Goal: Obtain resource: Download file/media

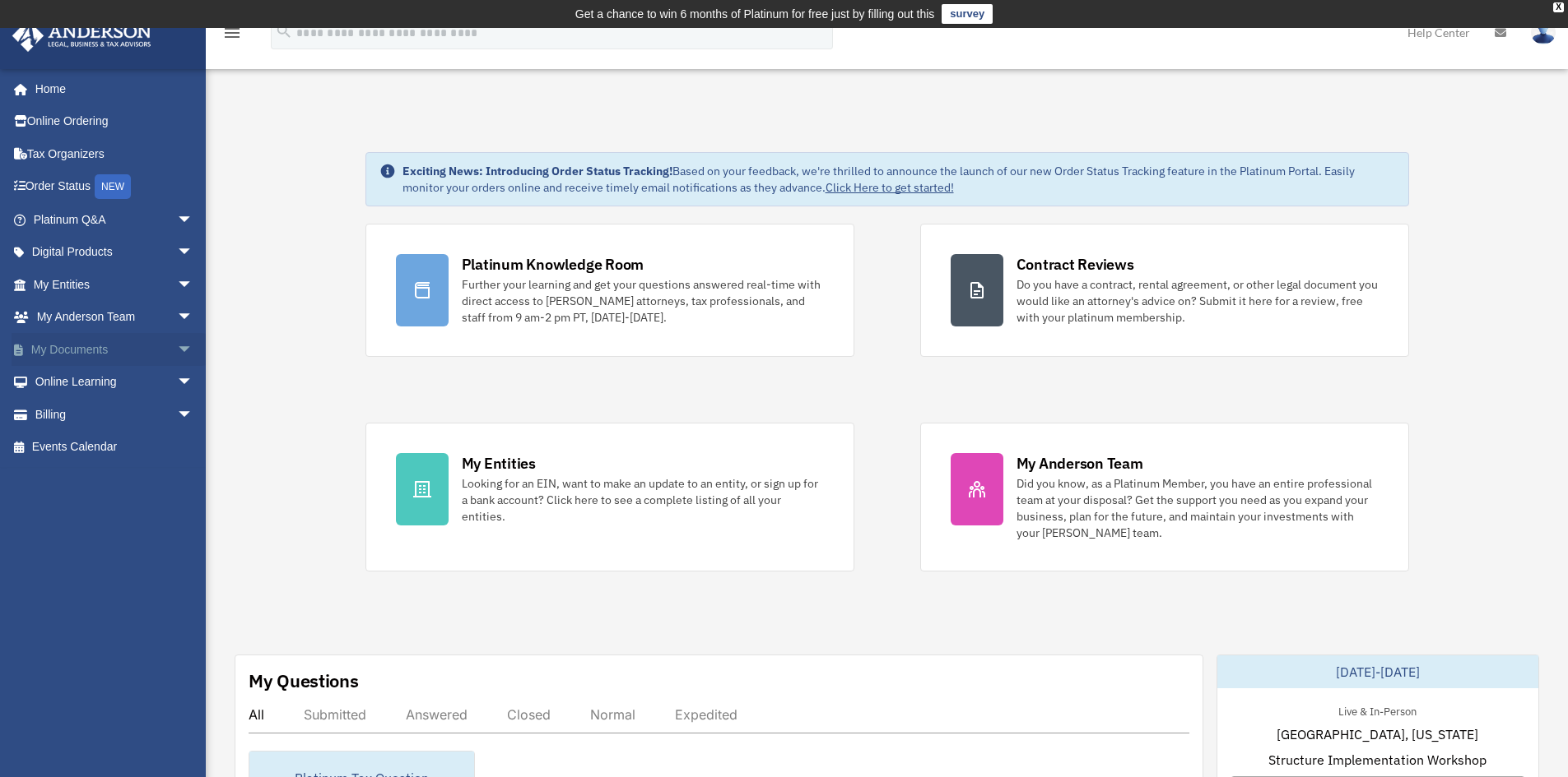
click at [177, 356] on span "arrow_drop_down" at bounding box center [193, 350] width 33 height 34
click at [64, 383] on link "Box" at bounding box center [120, 382] width 195 height 33
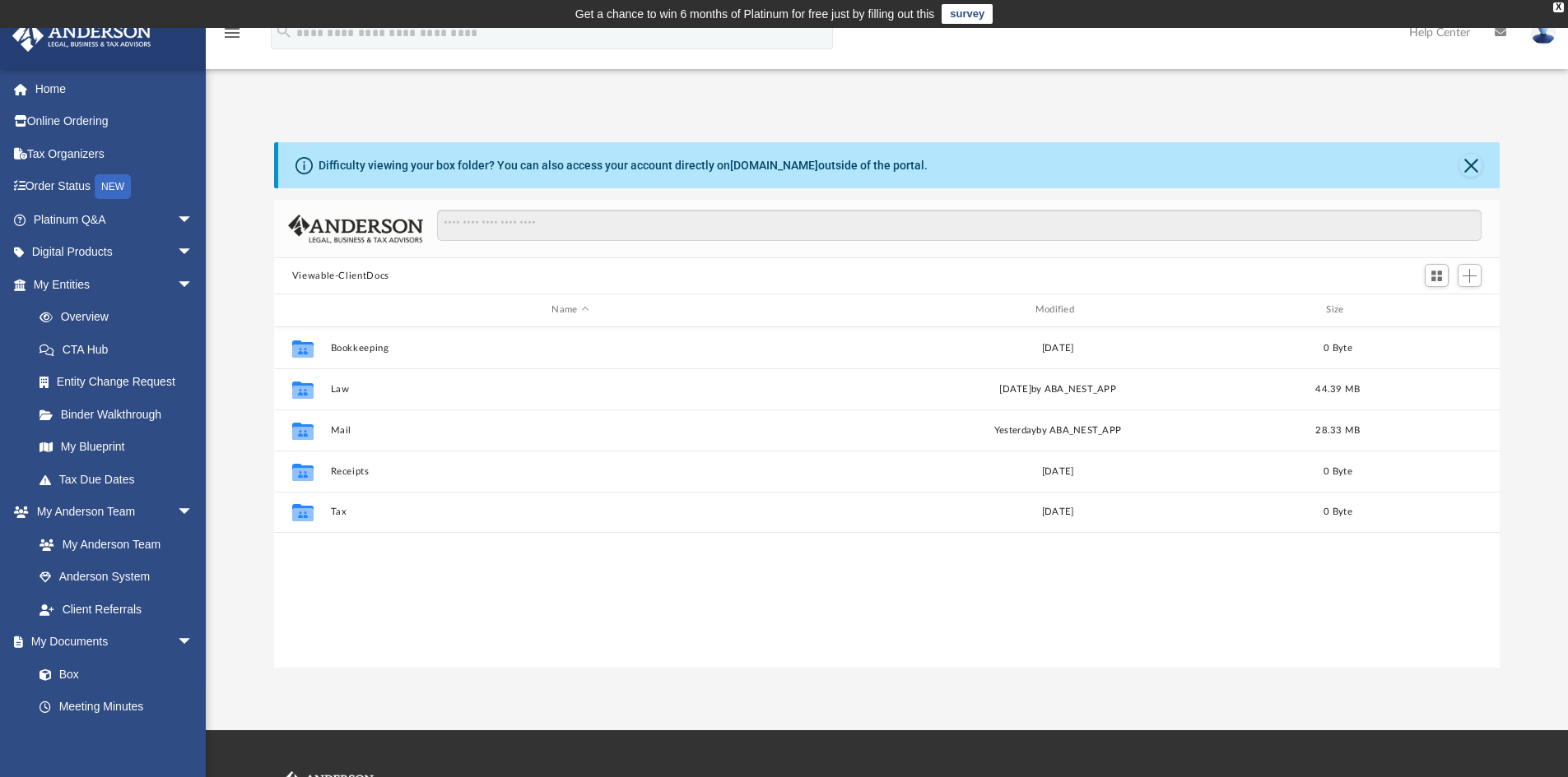
scroll to position [362, 1213]
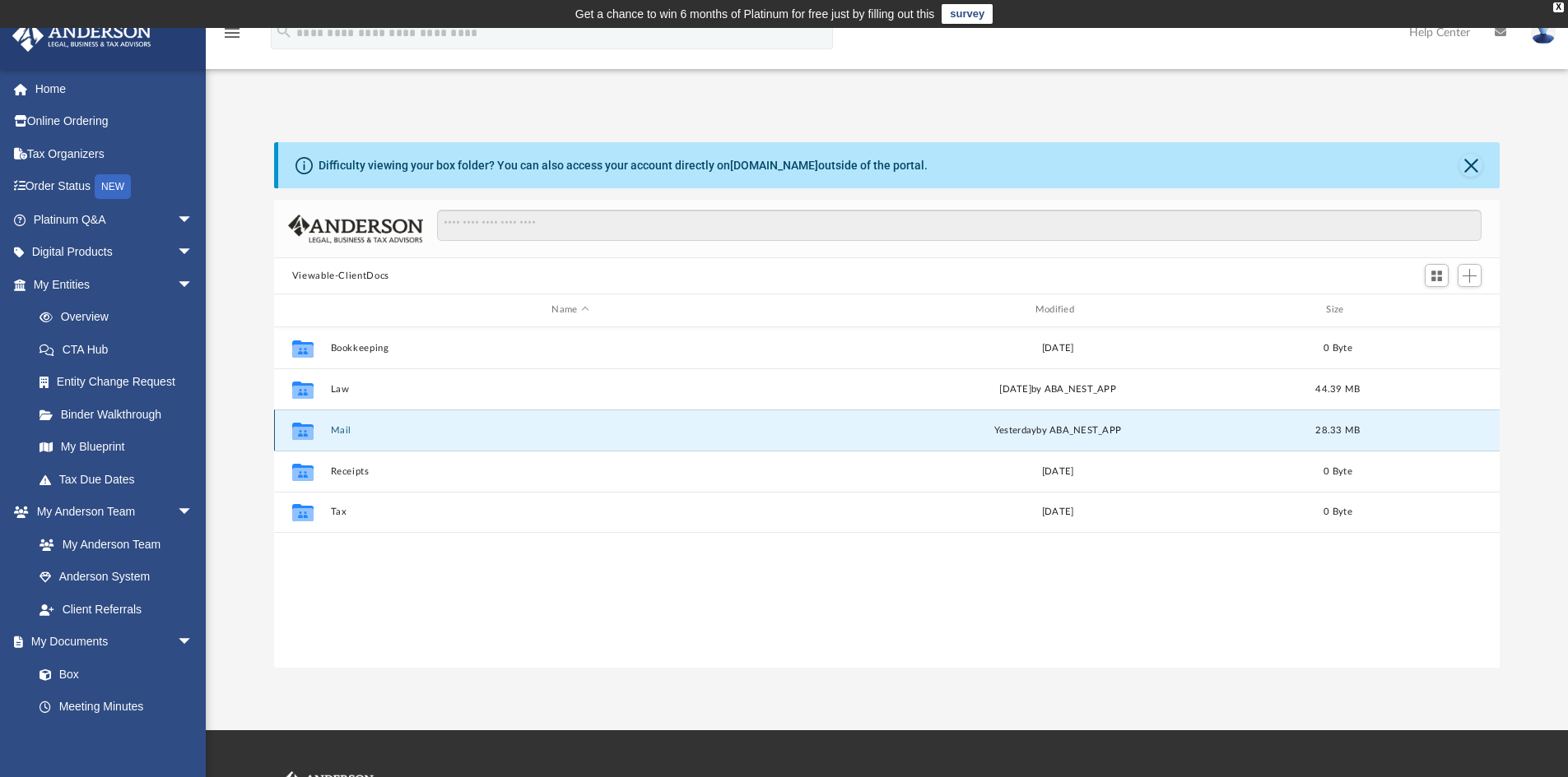
click at [333, 432] on button "Mail" at bounding box center [570, 431] width 480 height 11
click at [340, 437] on div "Collaborated Folder Mail yesterday by ABA_NEST_APP 28.33 MB" at bounding box center [887, 430] width 1226 height 41
click at [340, 431] on button "Mail" at bounding box center [570, 431] width 480 height 11
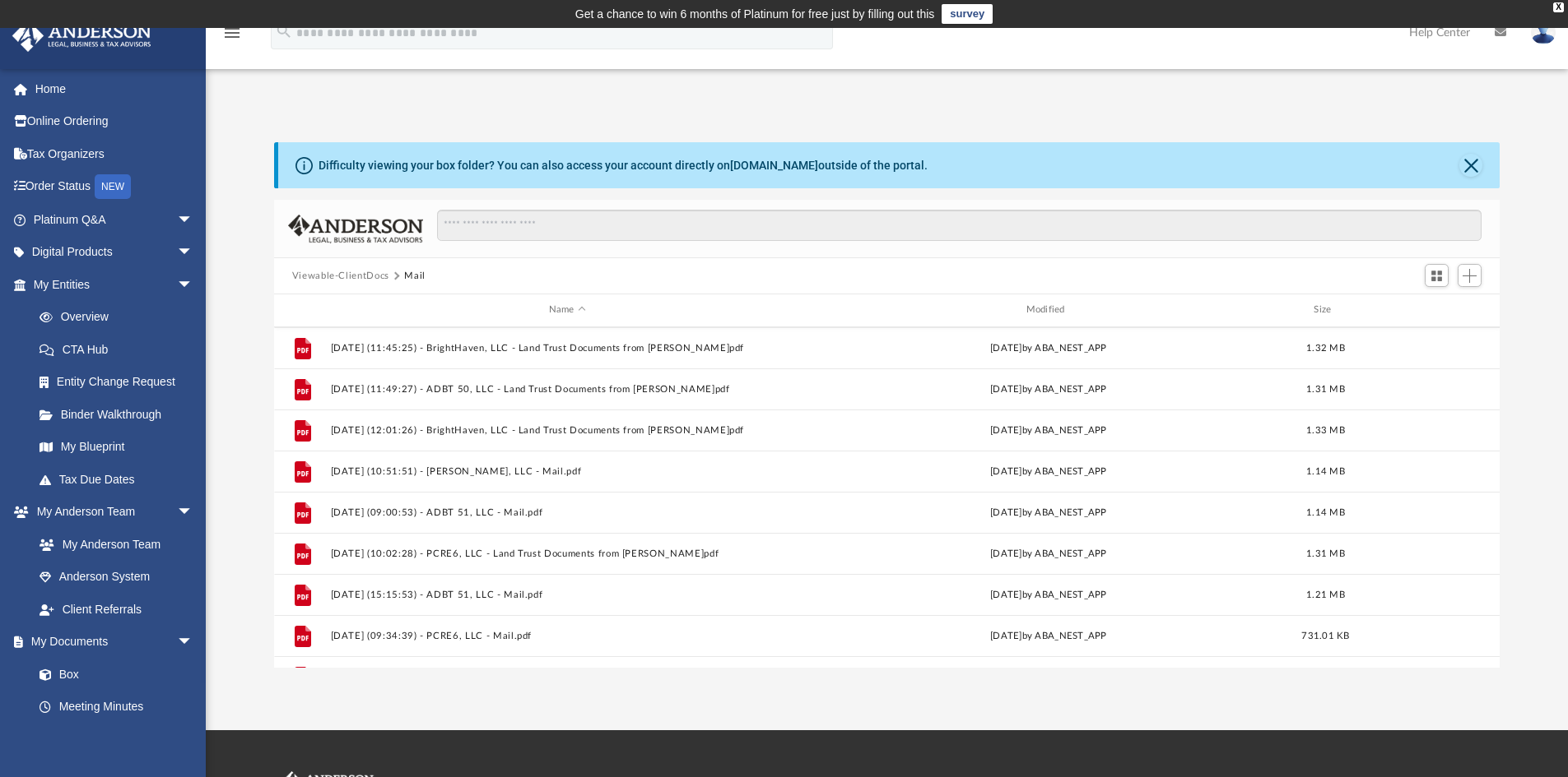
scroll to position [1140, 0]
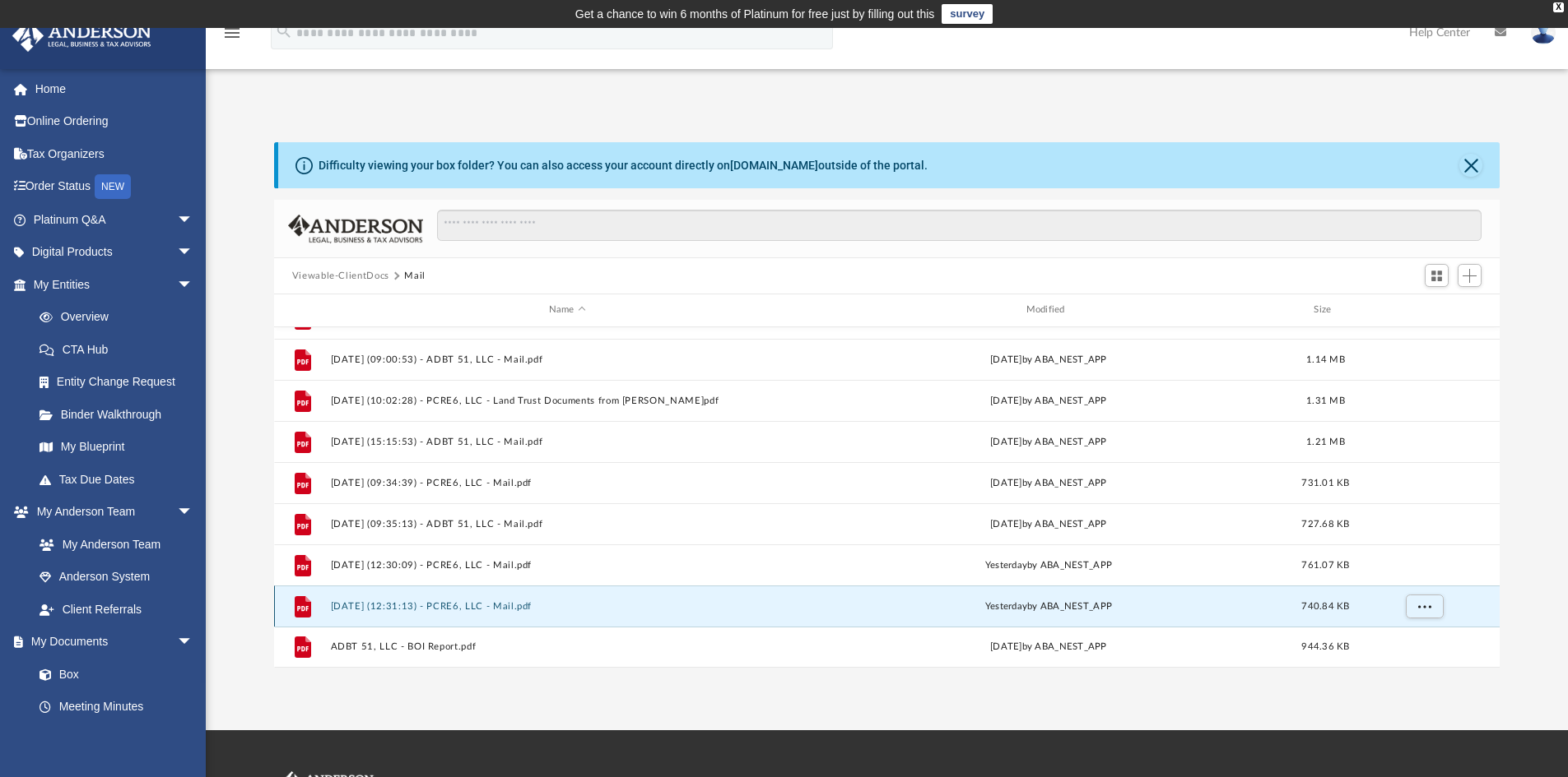
click at [460, 608] on button "2025.09.26 (12:31:13) - PCRE6, LLC - Mail.pdf" at bounding box center [567, 607] width 474 height 11
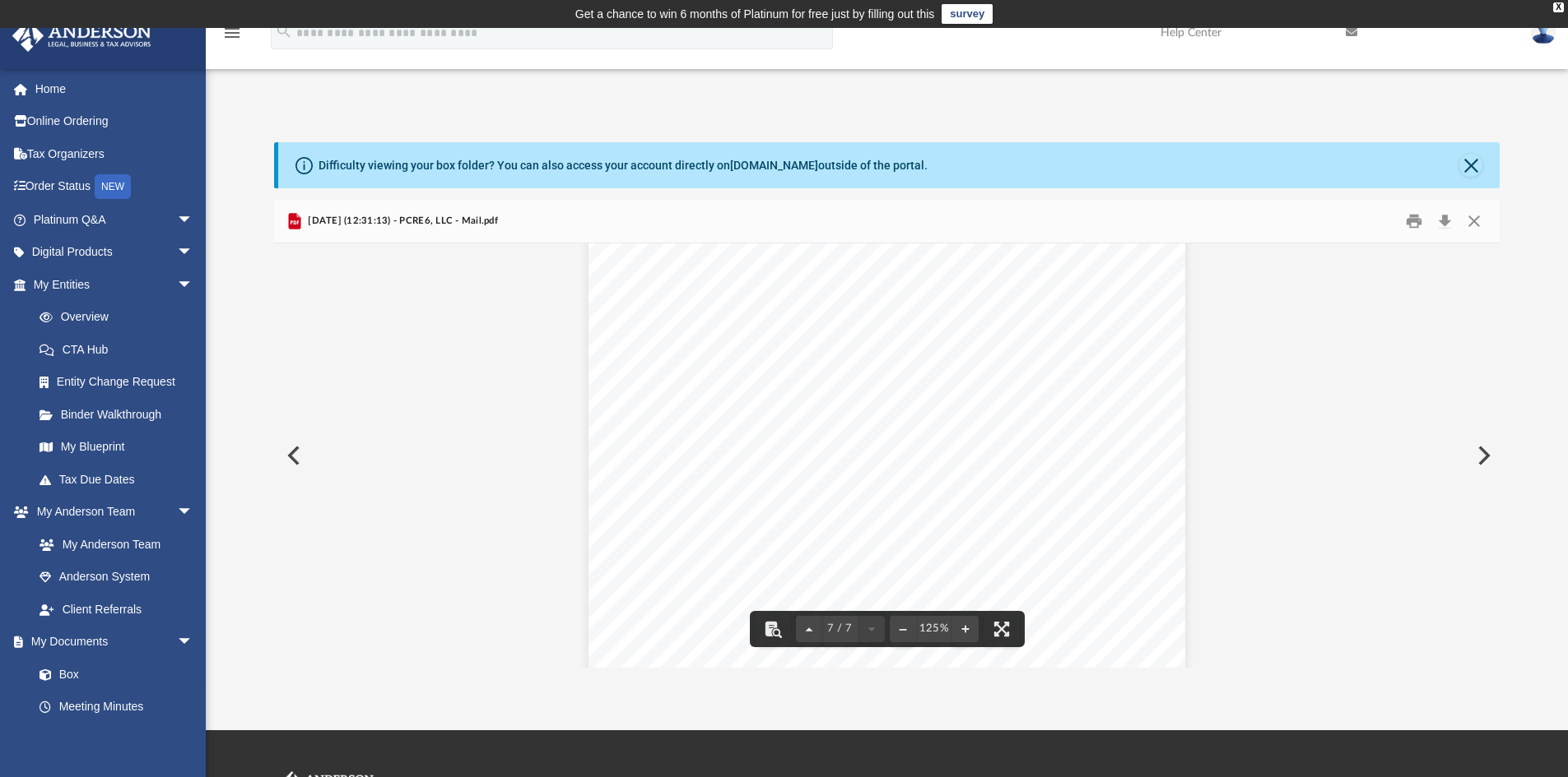
scroll to position [7032, 0]
click at [1479, 216] on button "Close" at bounding box center [1473, 221] width 29 height 26
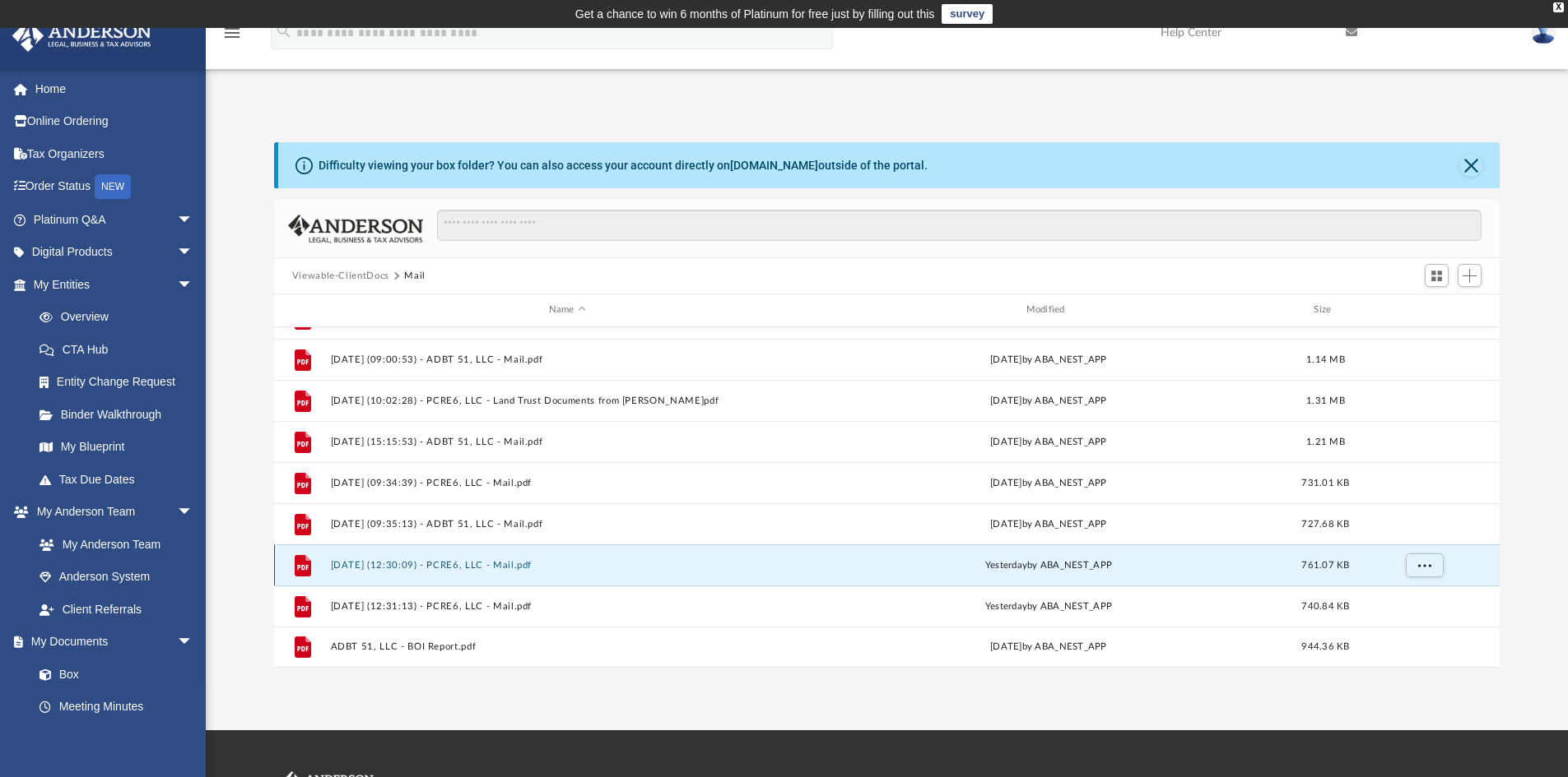
click at [532, 567] on button "2025.09.26 (12:30:09) - PCRE6, LLC - Mail.pdf" at bounding box center [567, 565] width 474 height 11
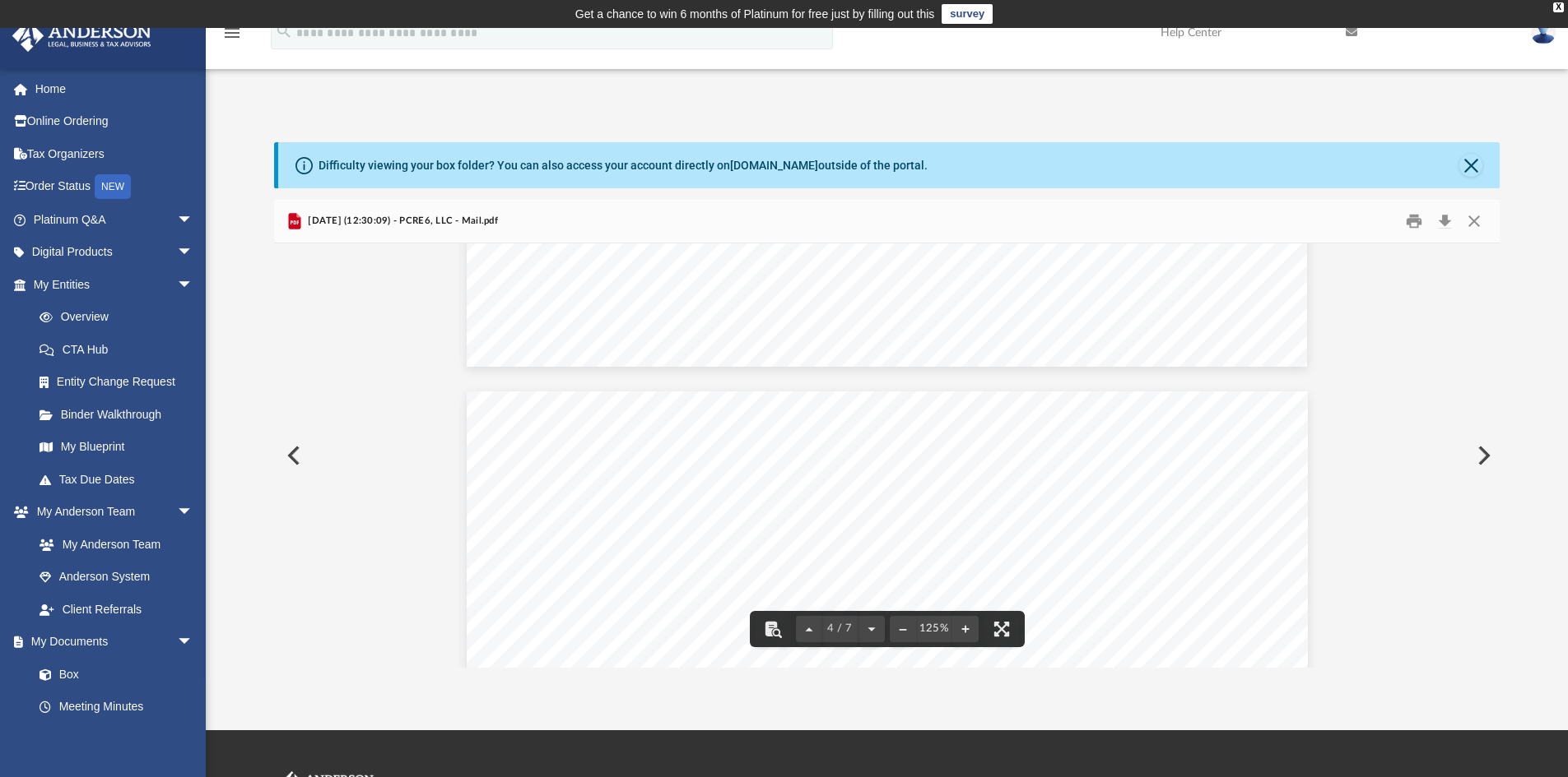
scroll to position [3537, 0]
click at [1476, 222] on button "Close" at bounding box center [1473, 221] width 29 height 26
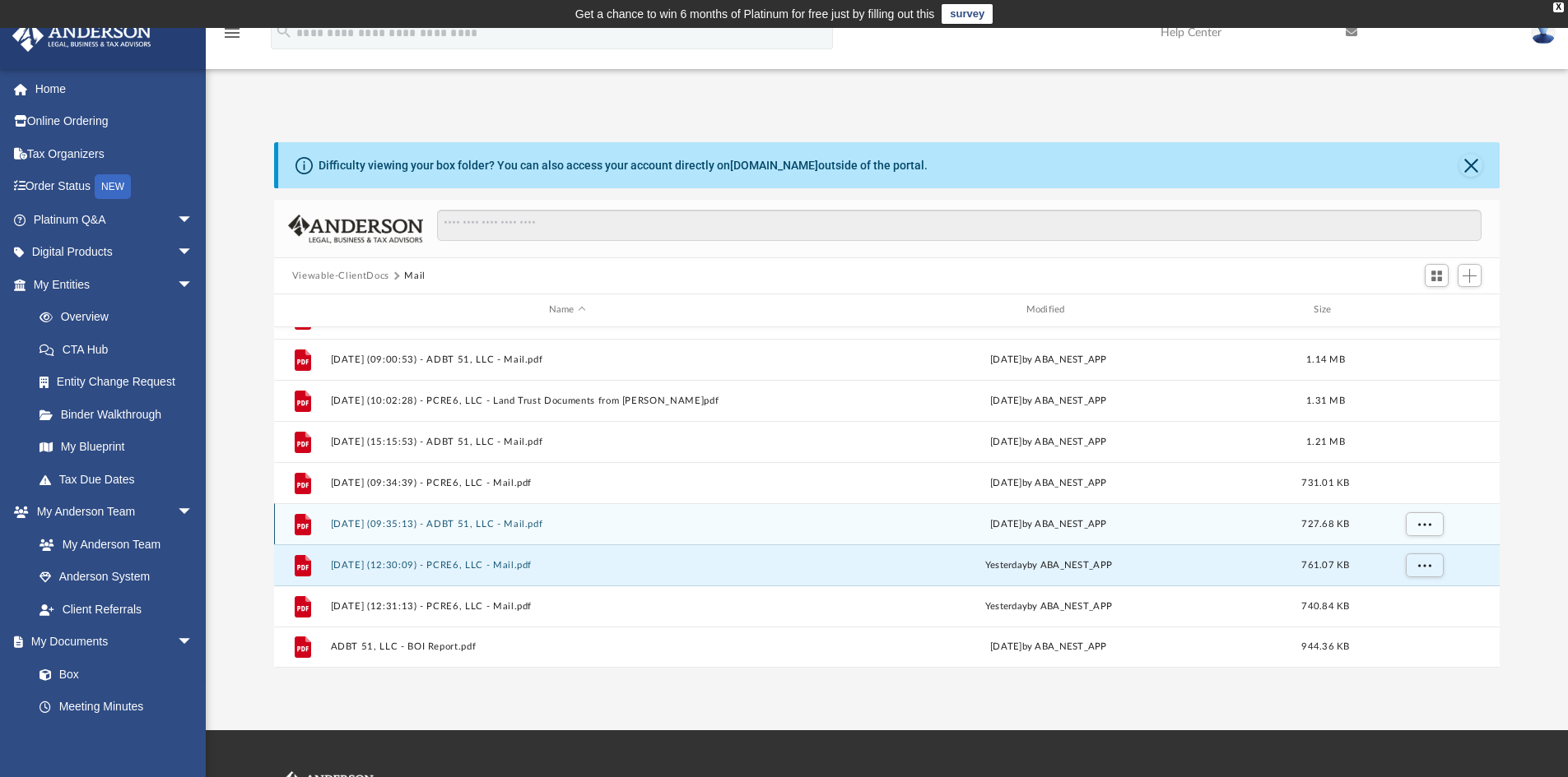
click at [511, 525] on button "2025.09.24 (09:35:13) - ADBT 51, LLC - Mail.pdf" at bounding box center [567, 525] width 474 height 11
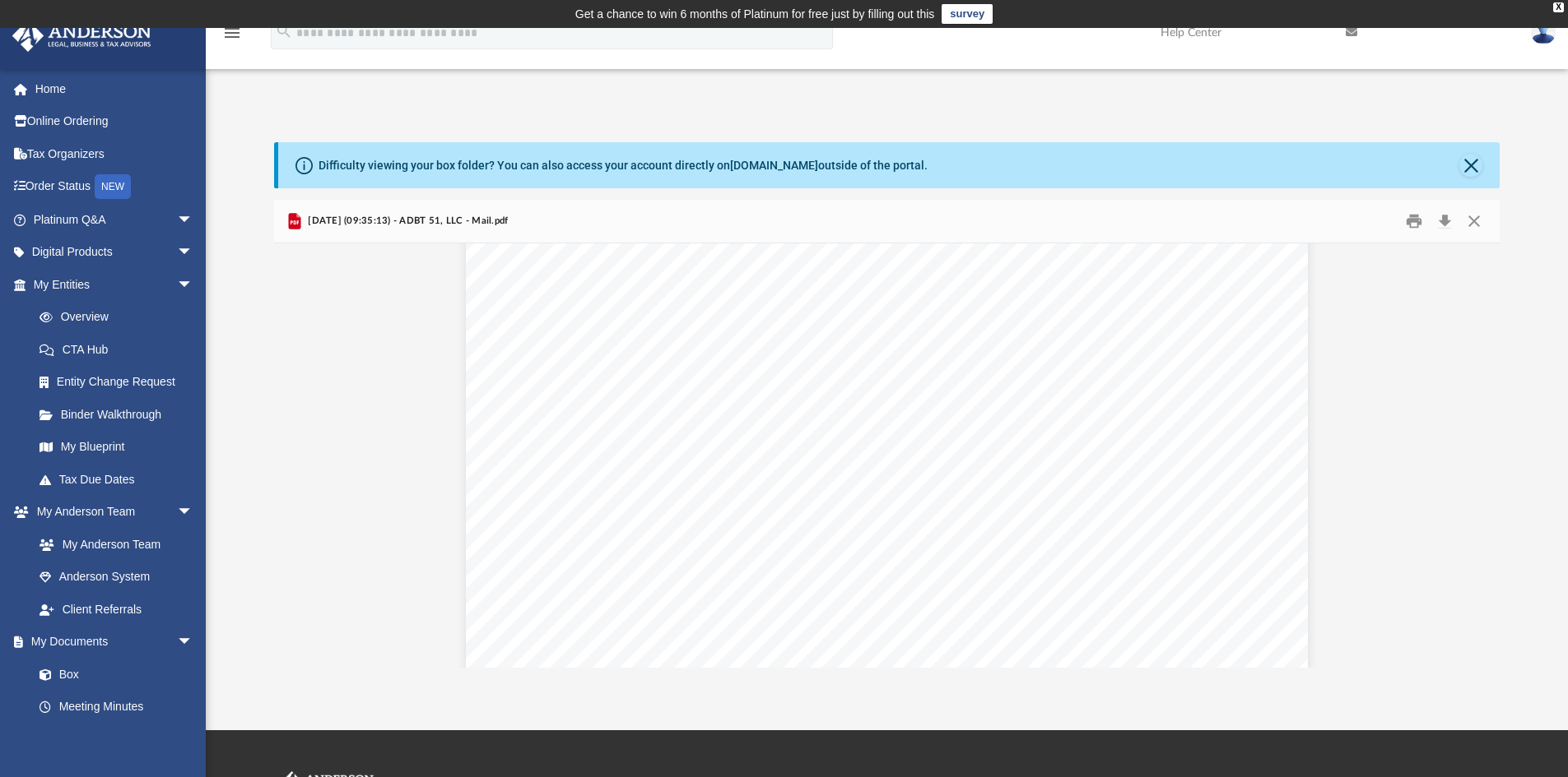
scroll to position [494, 0]
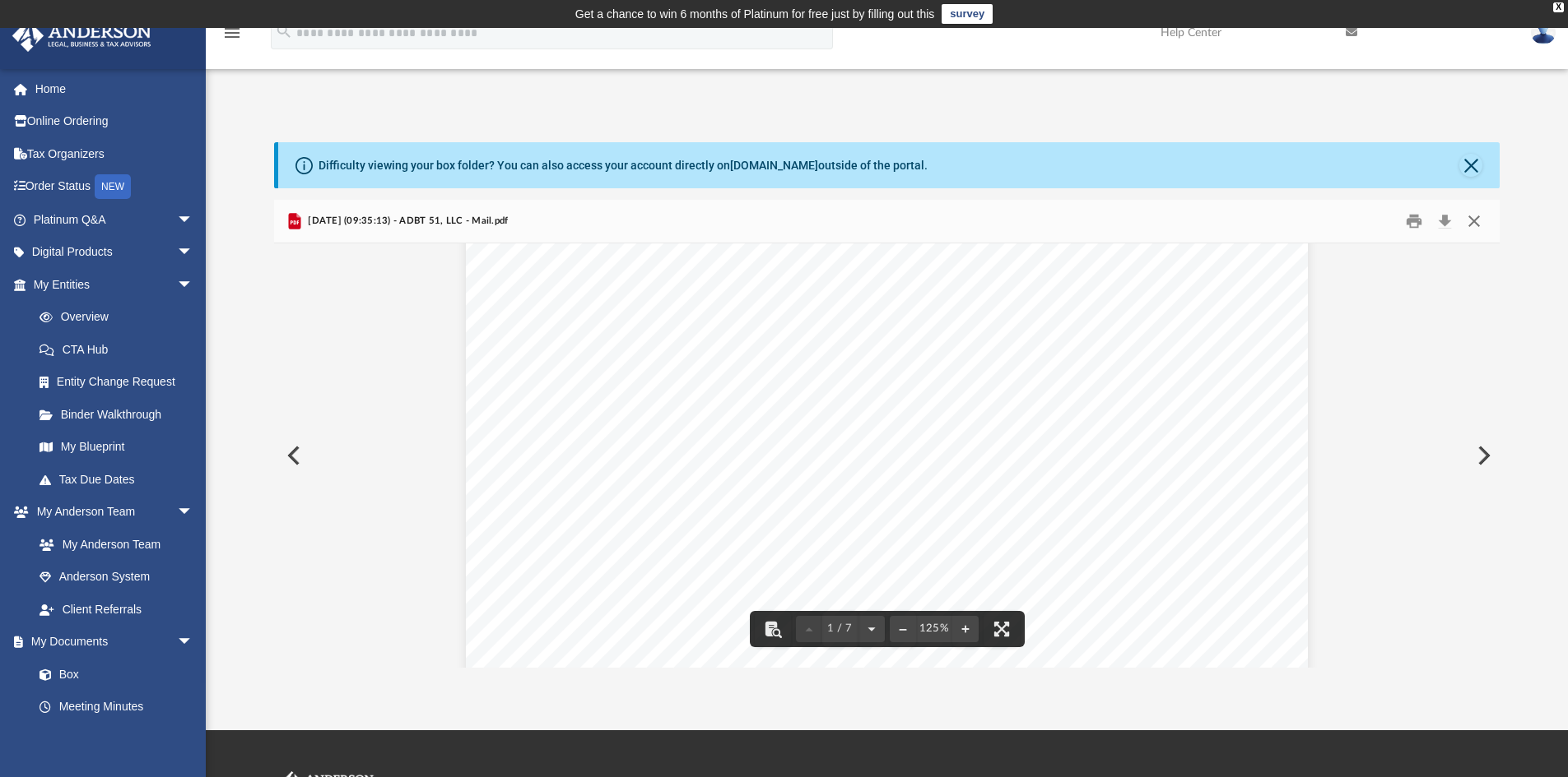
click at [1478, 219] on button "Close" at bounding box center [1473, 221] width 29 height 26
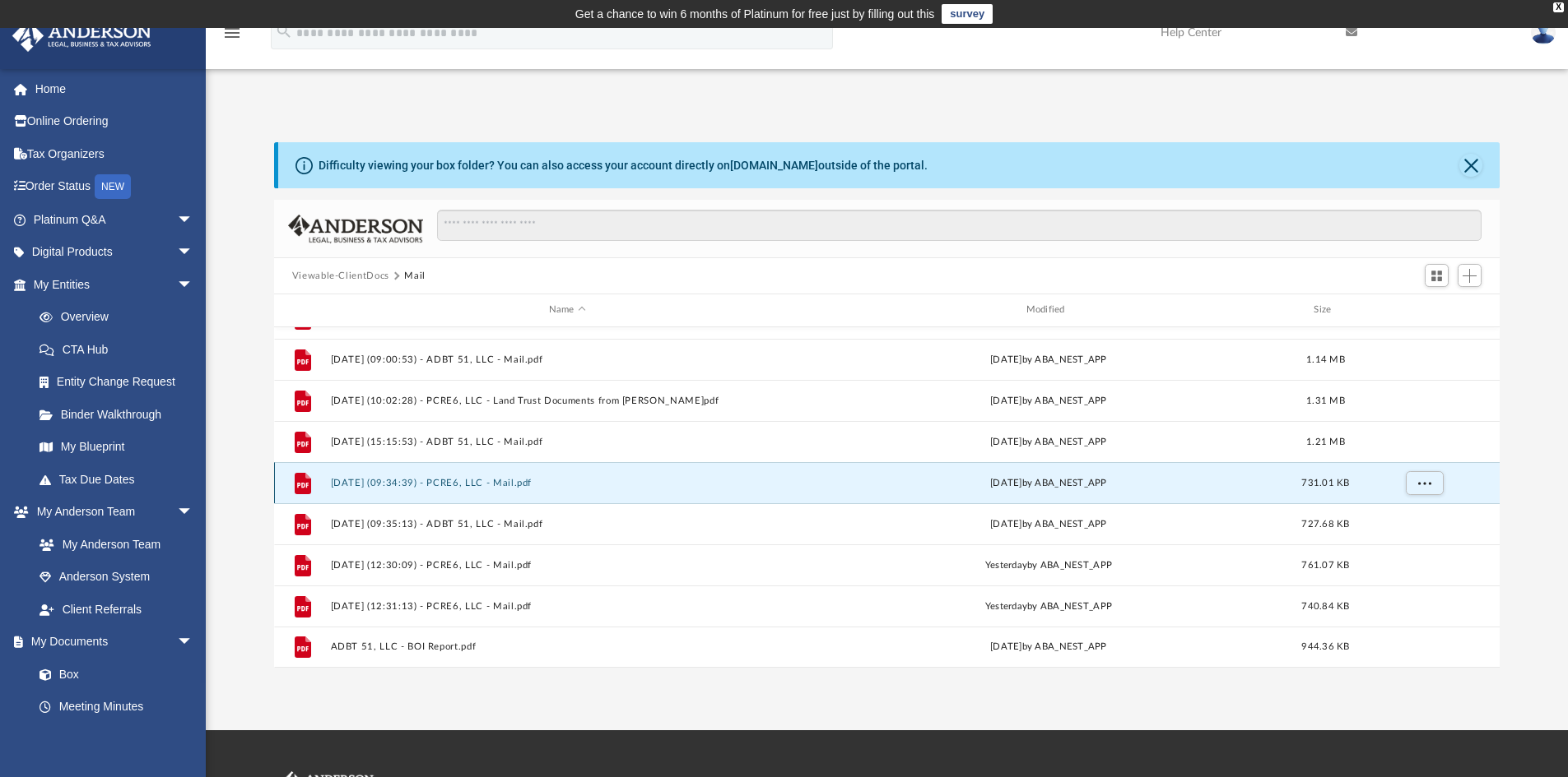
click at [432, 484] on button "2025.09.24 (09:34:39) - PCRE6, LLC - Mail.pdf" at bounding box center [567, 483] width 474 height 11
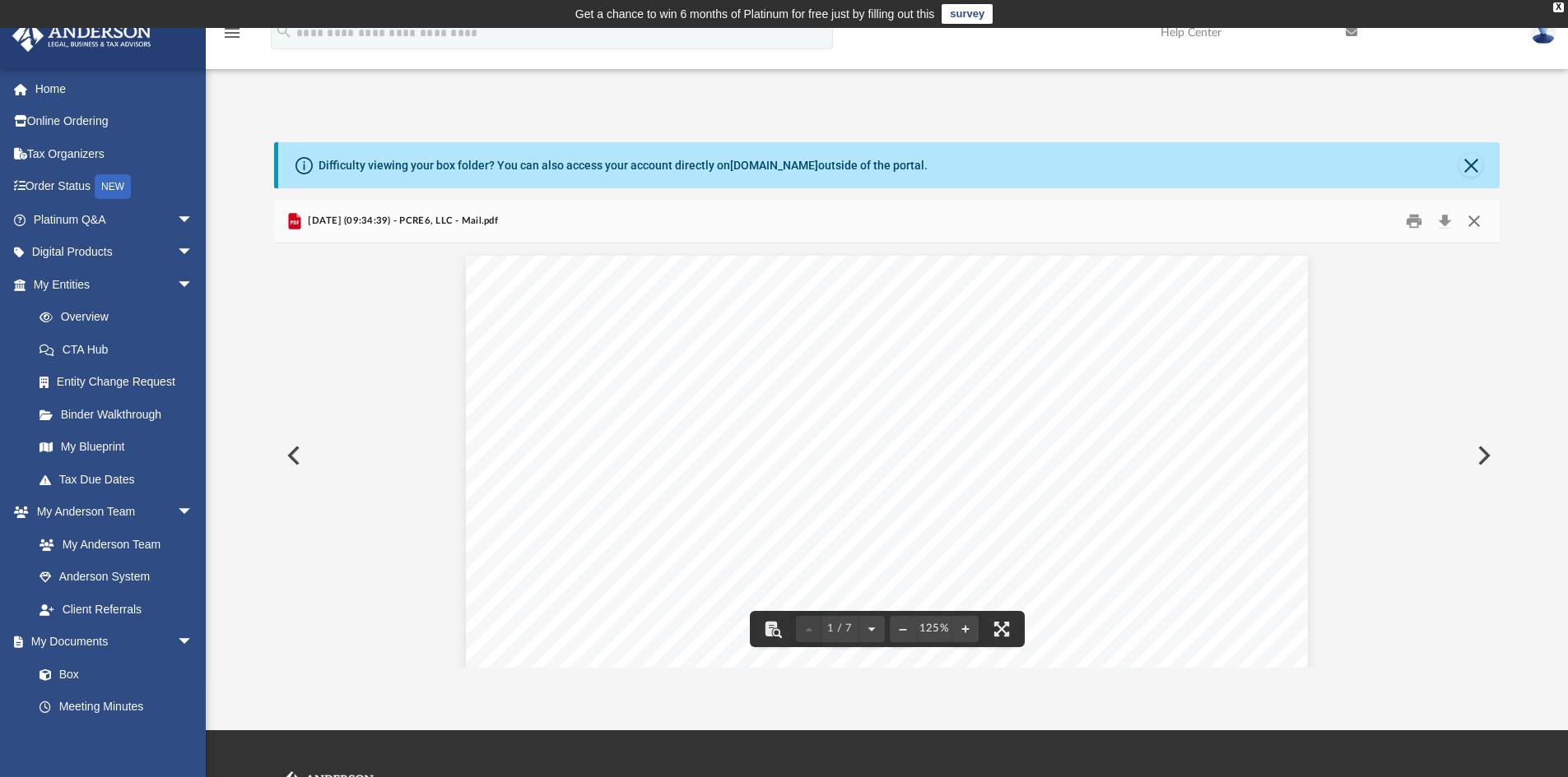
click at [1477, 226] on button "Close" at bounding box center [1473, 221] width 29 height 26
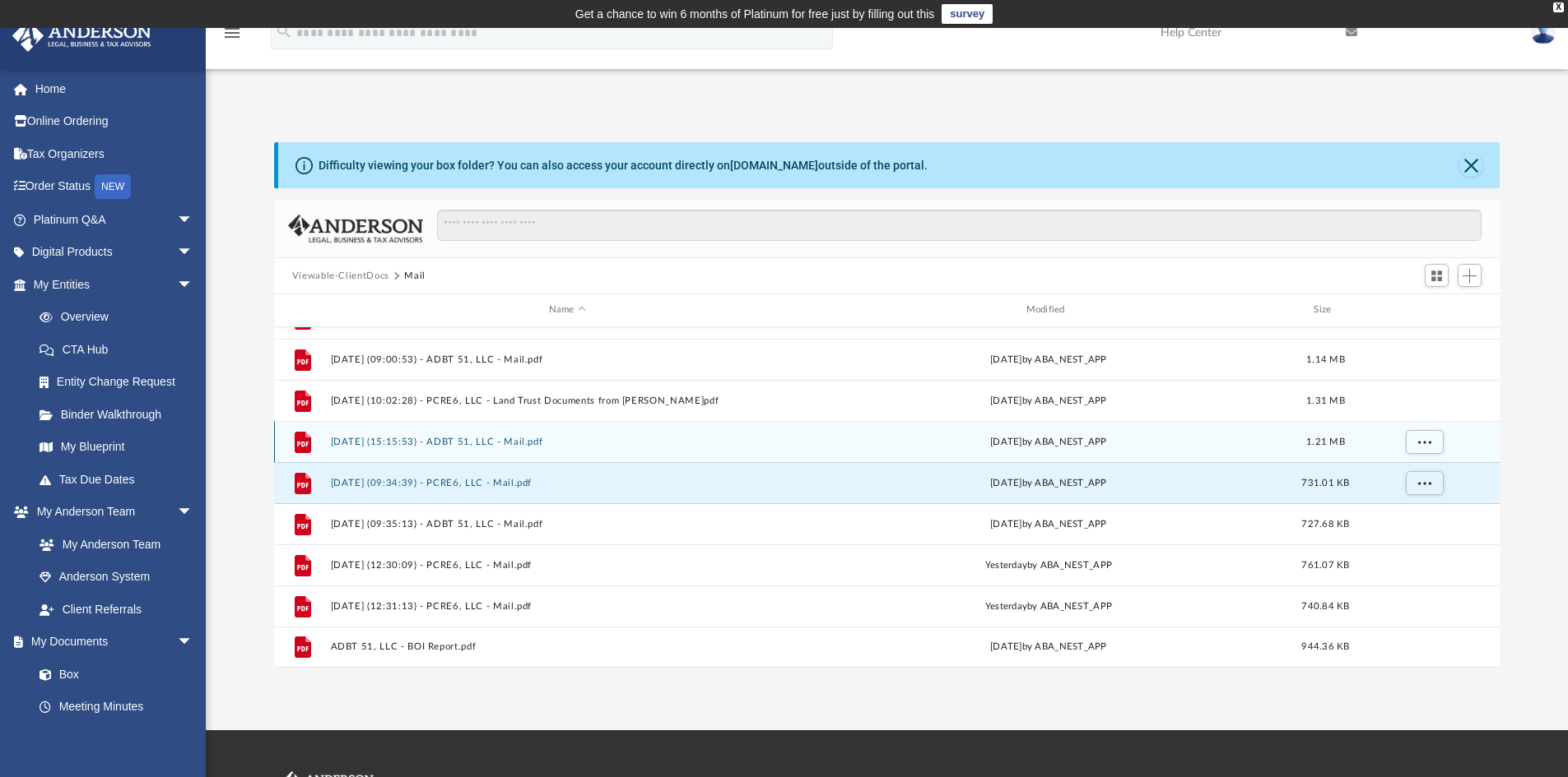
click at [485, 445] on button "2025.09.17 (15:15:53) - ADBT 51, LLC - Mail.pdf" at bounding box center [567, 442] width 474 height 11
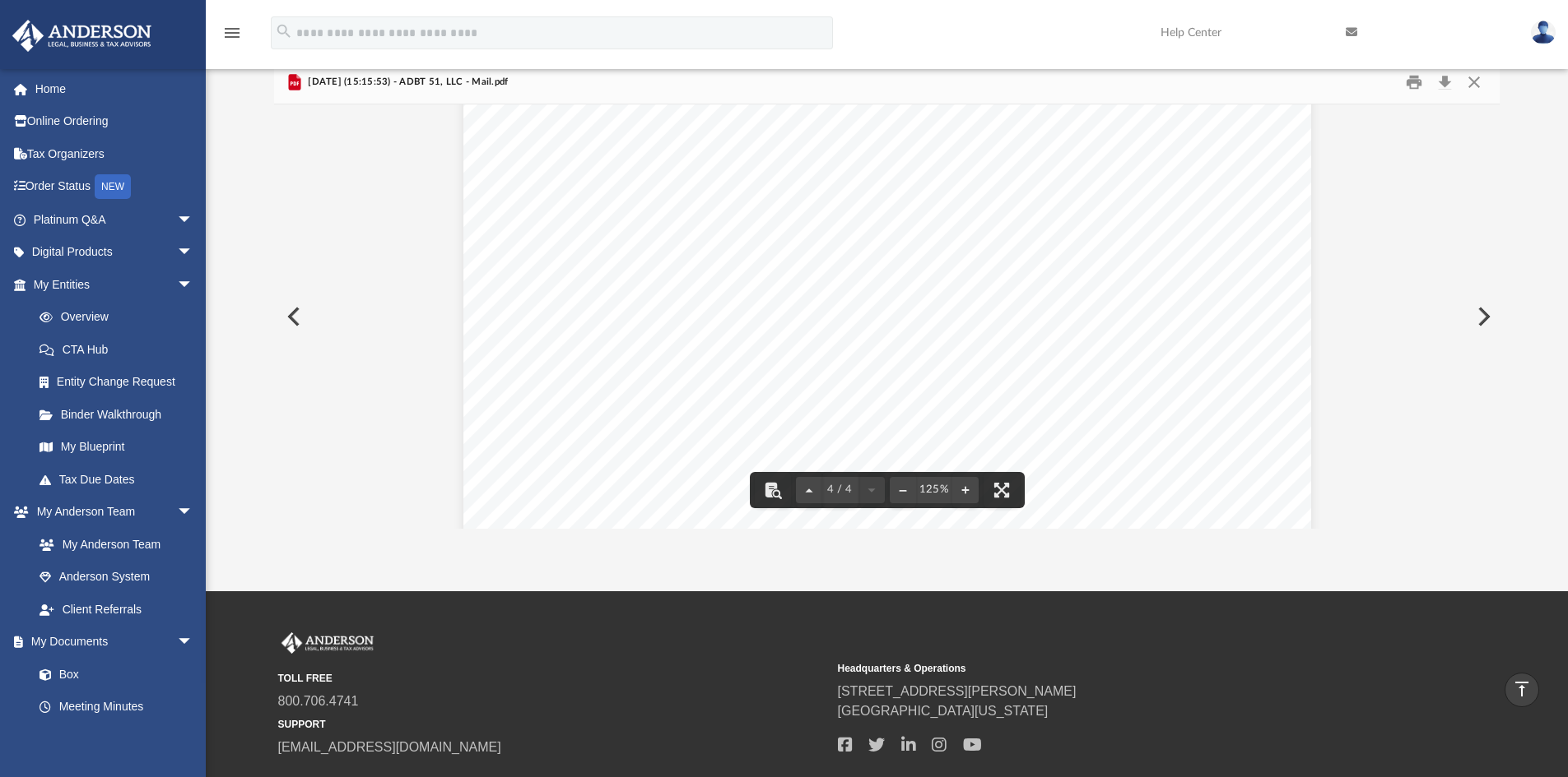
scroll to position [0, 0]
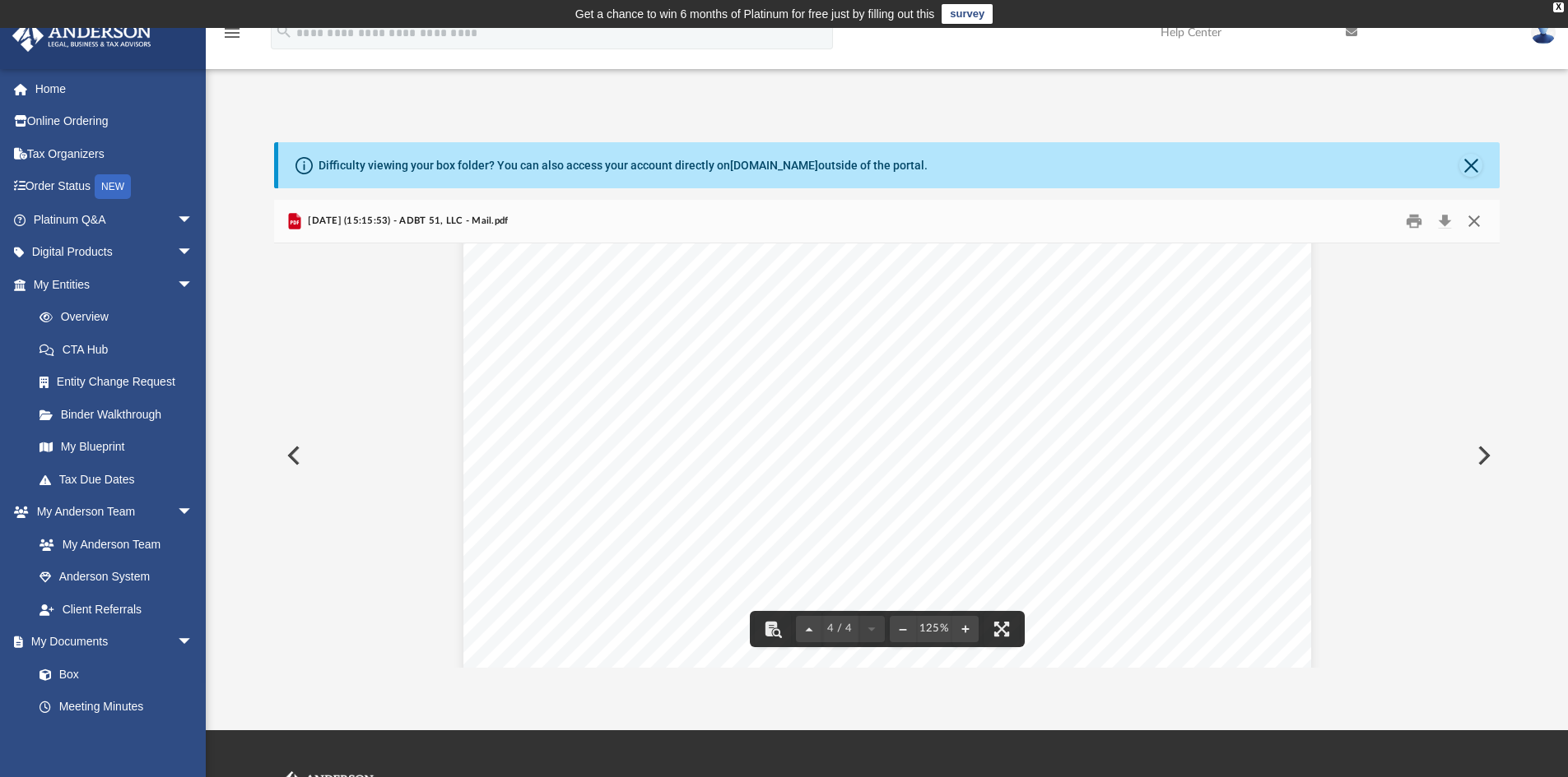
click at [1477, 227] on button "Close" at bounding box center [1473, 221] width 29 height 26
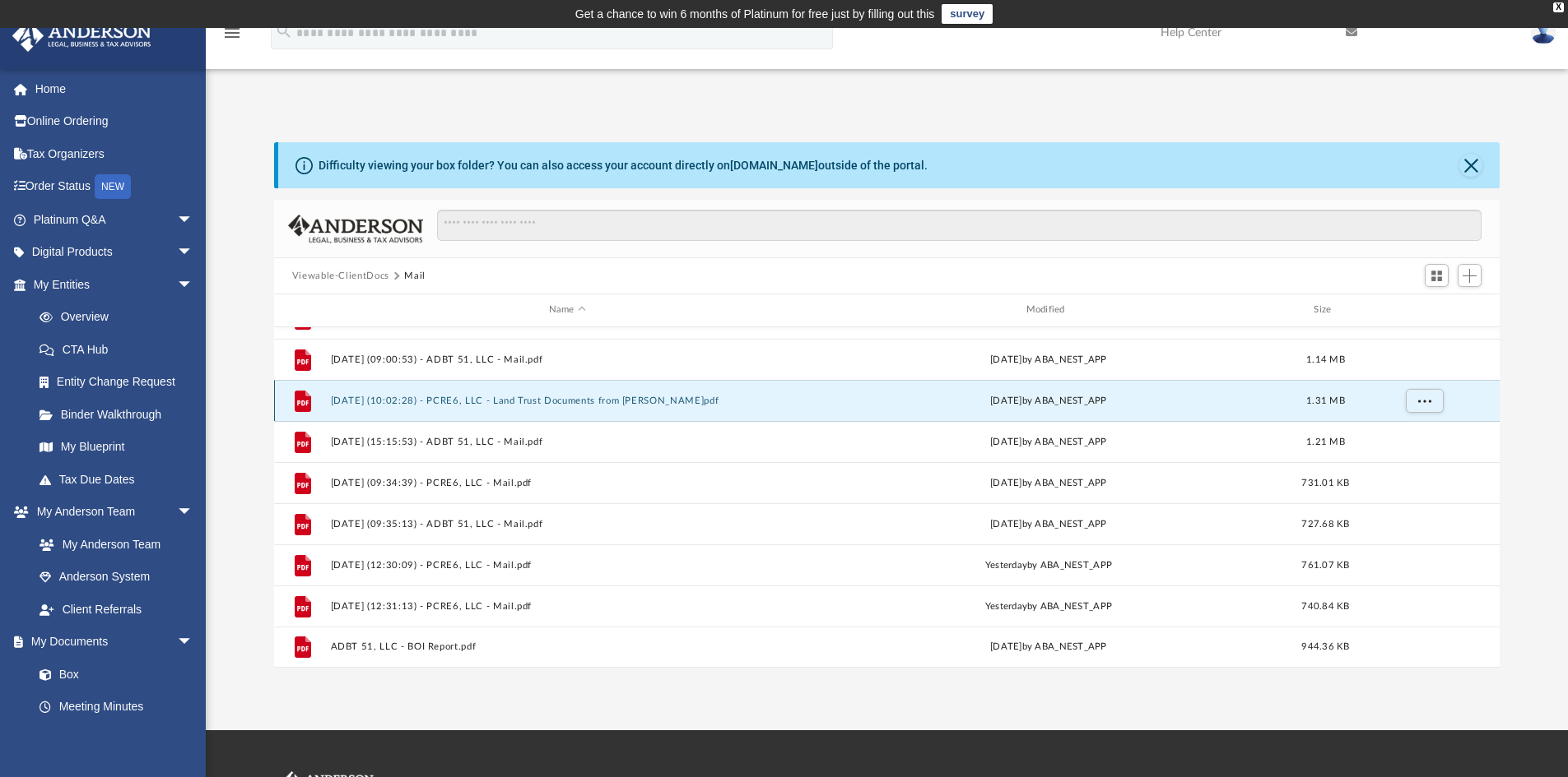
click at [660, 401] on button "2025.09.02 (10:02:28) - PCRE6, LLC - Land Trust Documents from James E. Gardner…" at bounding box center [567, 401] width 474 height 11
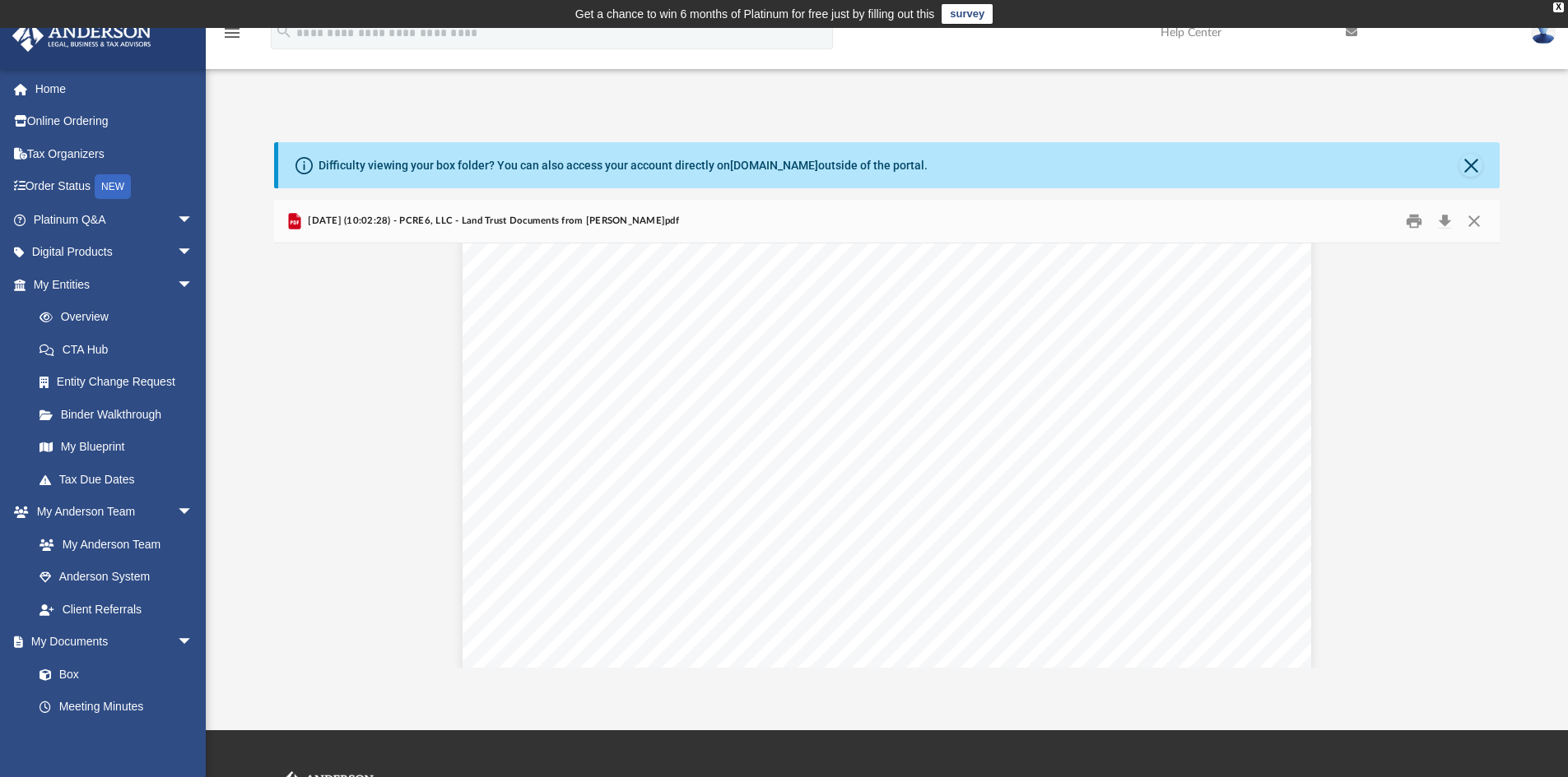
scroll to position [247, 0]
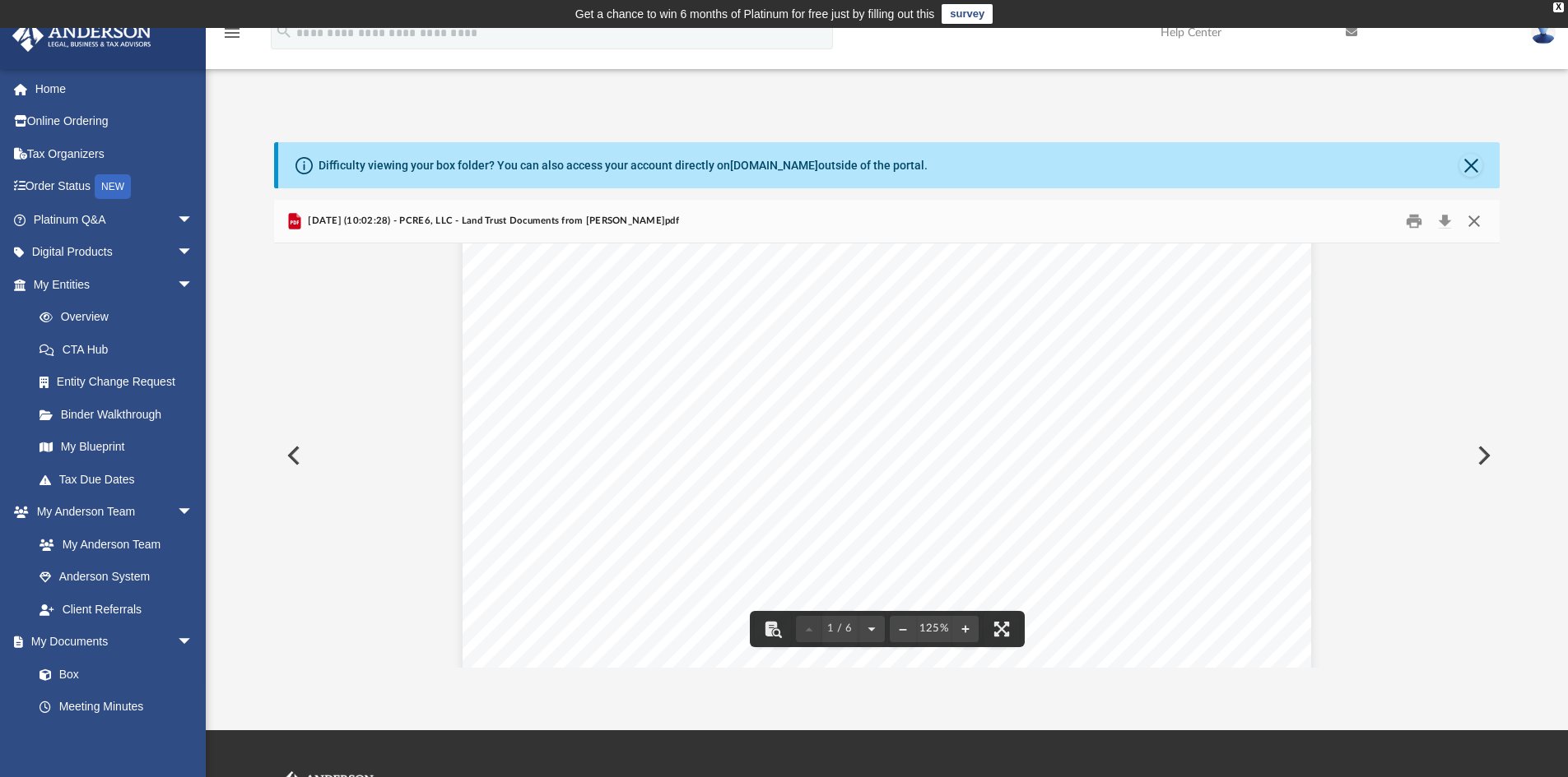
click at [1478, 221] on button "Close" at bounding box center [1473, 221] width 29 height 26
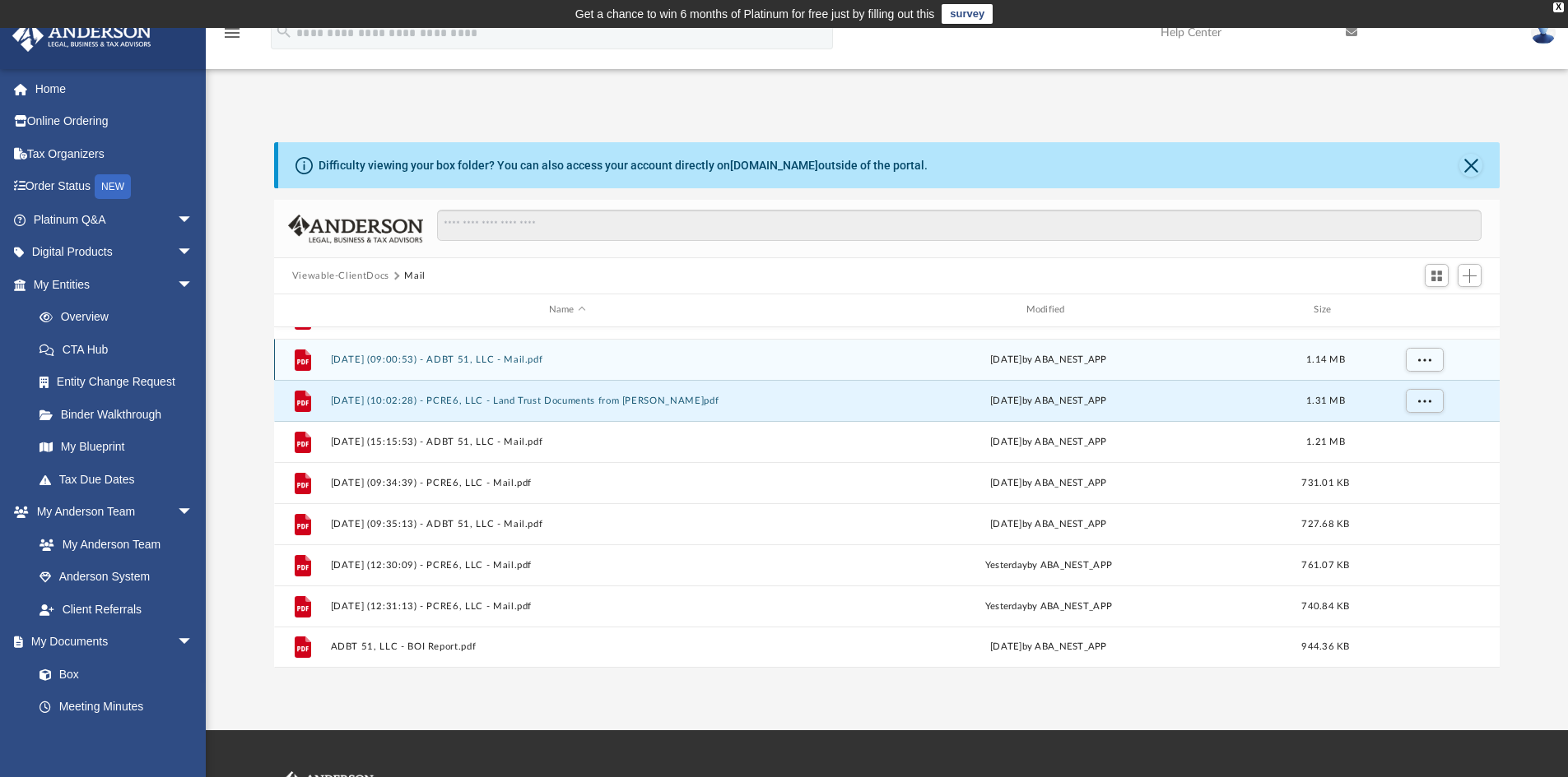
click at [533, 363] on button "2025.09.02 (09:00:53) - ADBT 51, LLC - Mail.pdf" at bounding box center [567, 360] width 474 height 11
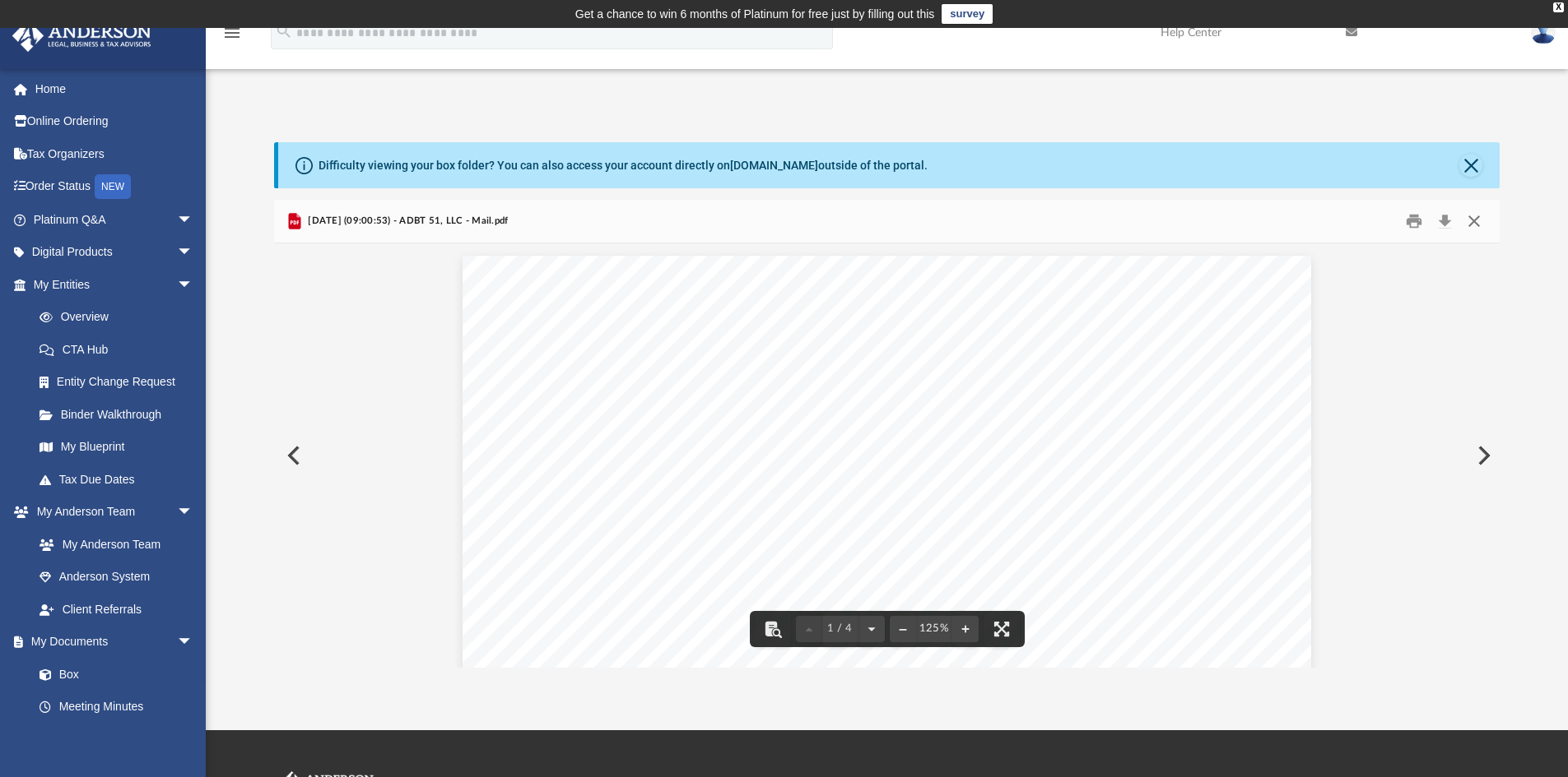
click at [1479, 224] on button "Close" at bounding box center [1473, 221] width 29 height 26
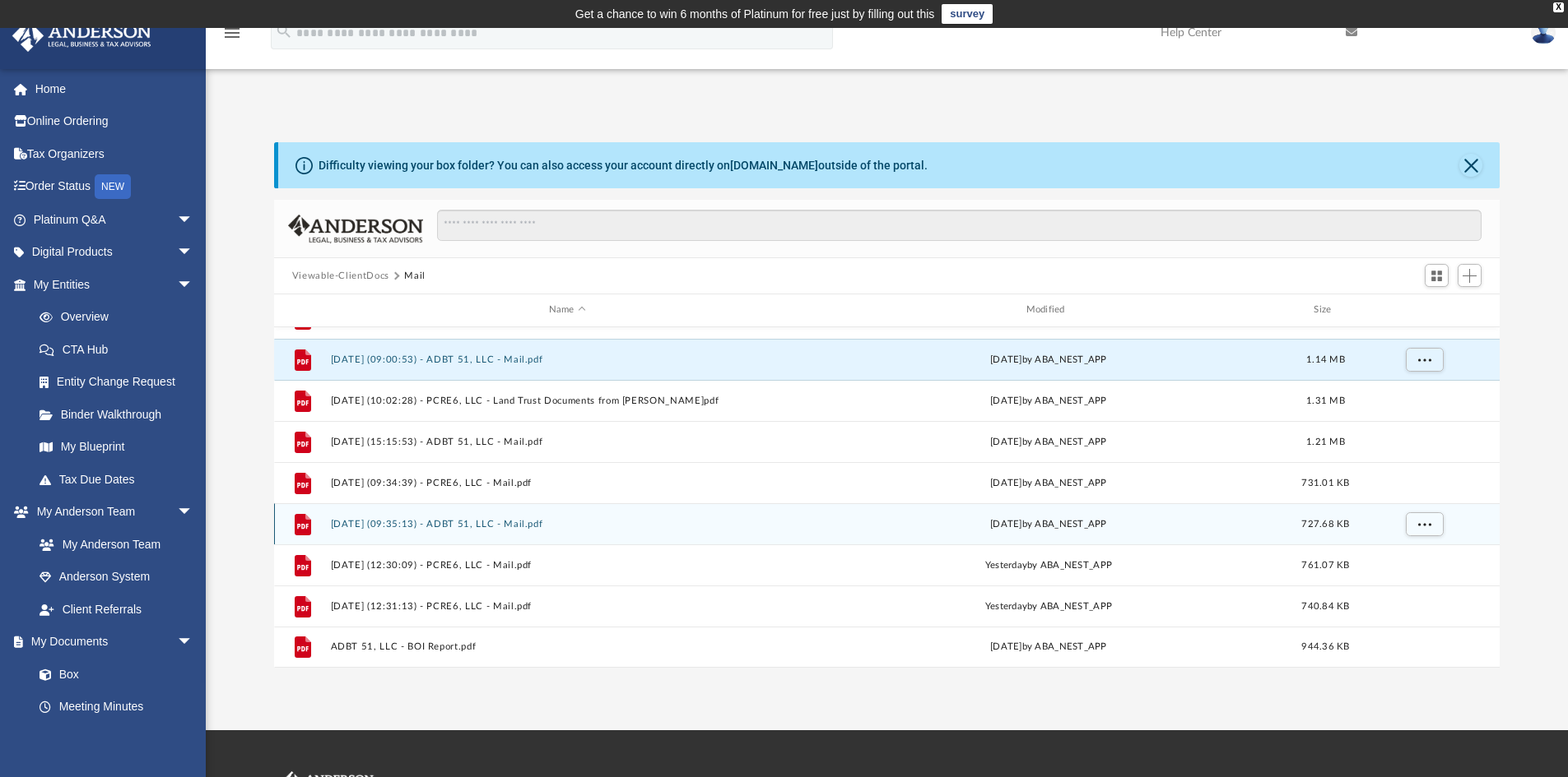
scroll to position [1058, 0]
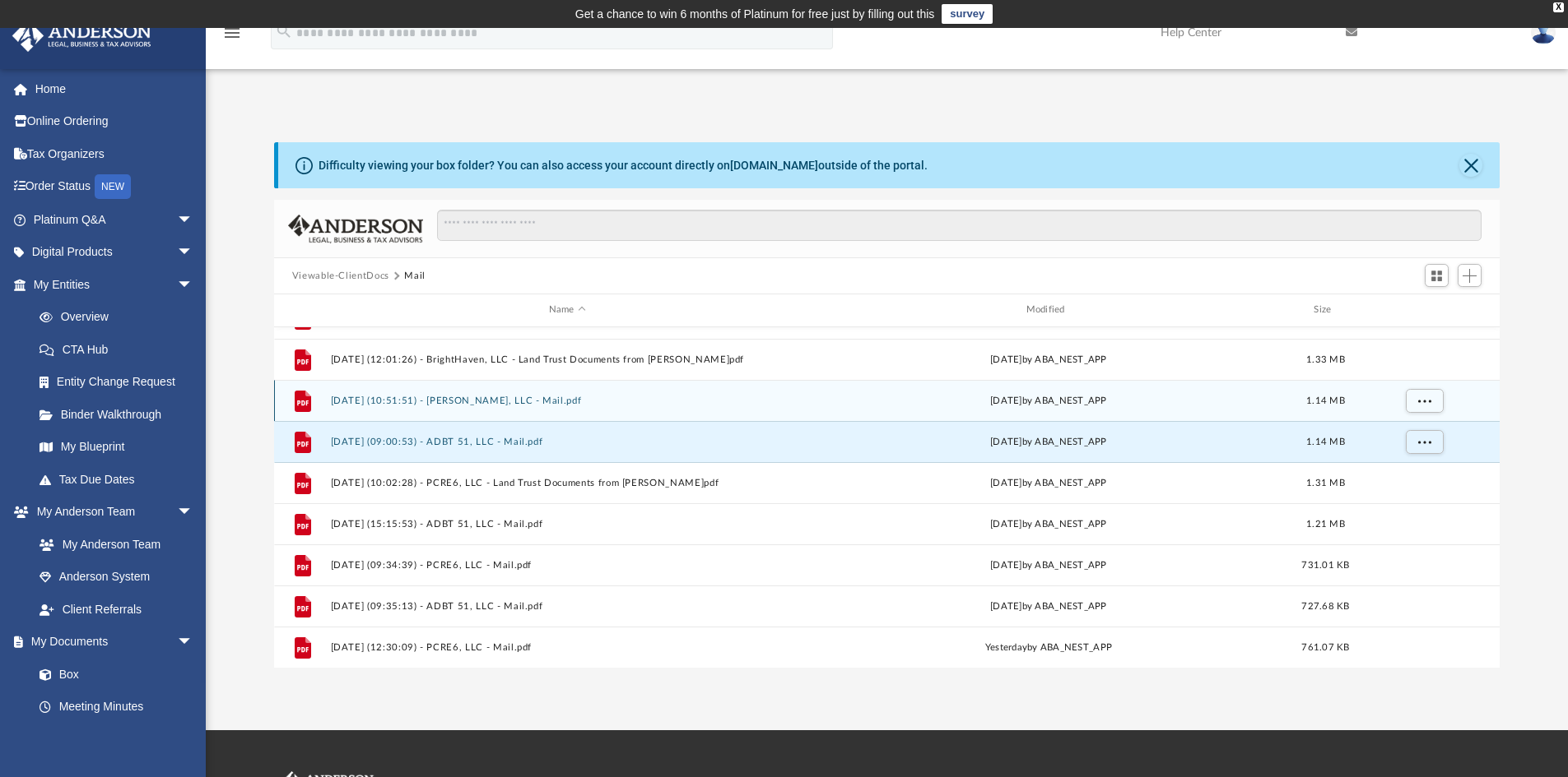
click at [532, 406] on button "2025.08.29 (10:51:51) - Bobbi Lane, LLC - Mail.pdf" at bounding box center [567, 401] width 474 height 11
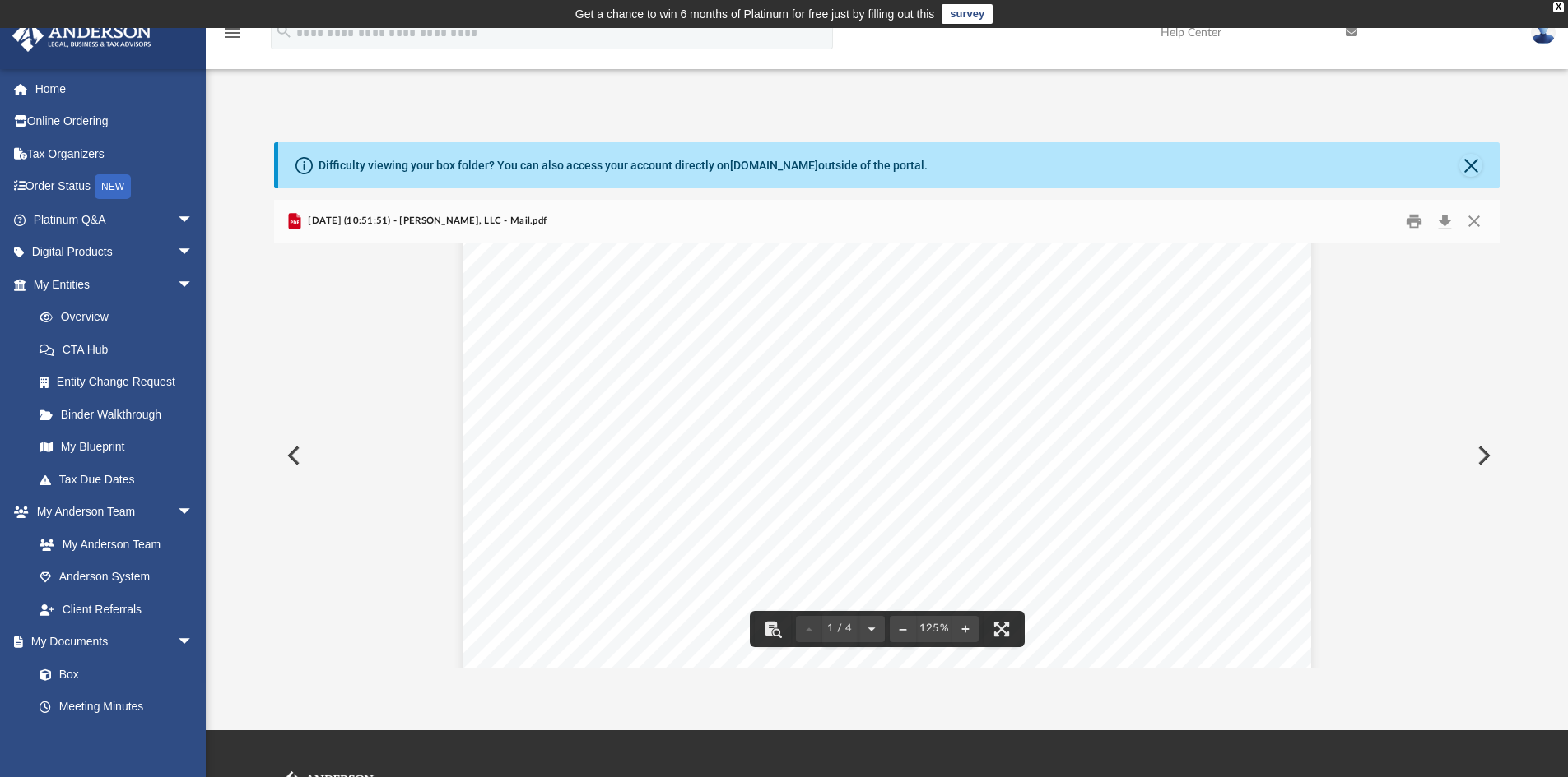
scroll to position [329, 0]
click at [1481, 223] on button "Close" at bounding box center [1473, 221] width 29 height 26
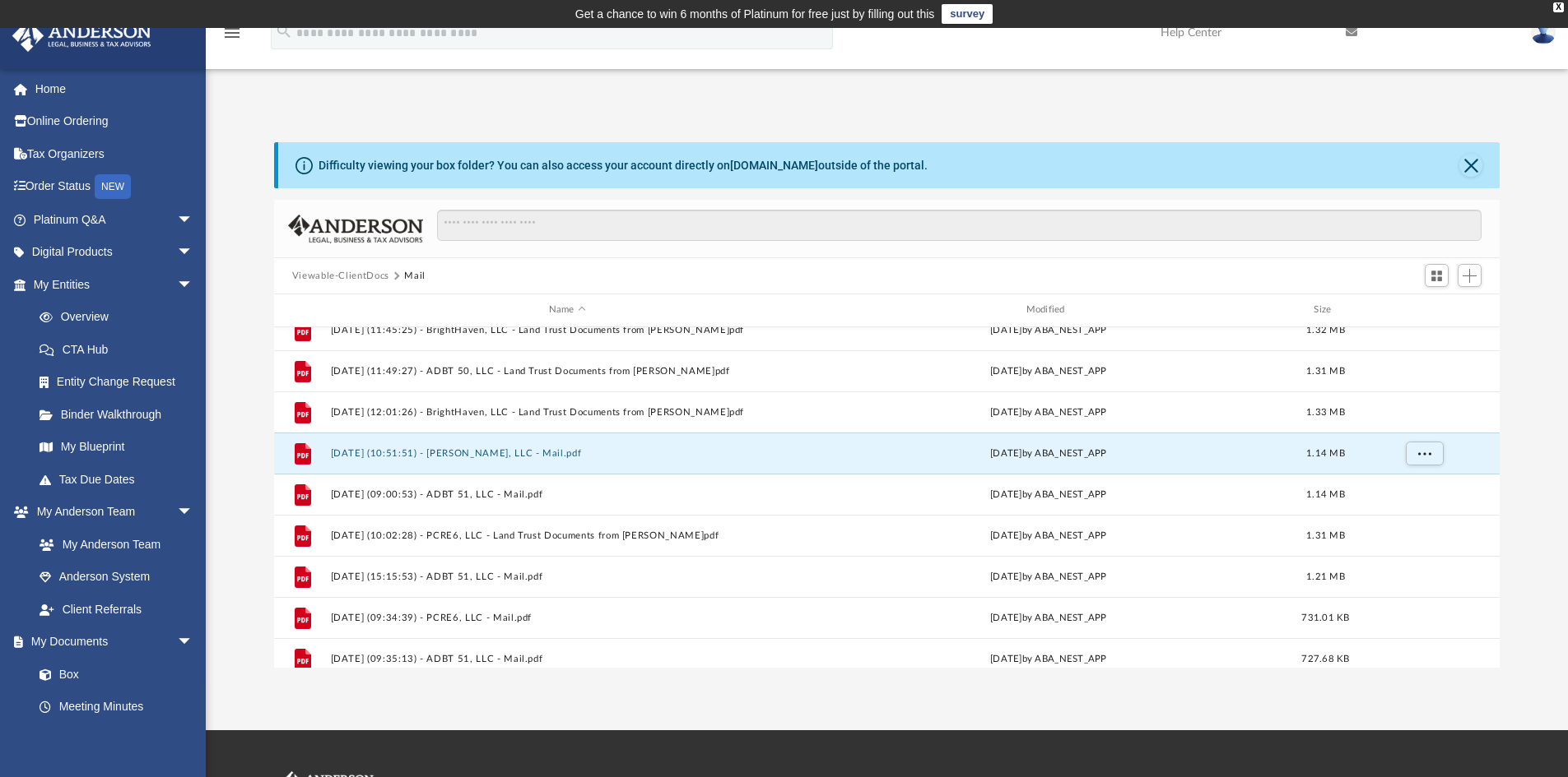
scroll to position [976, 0]
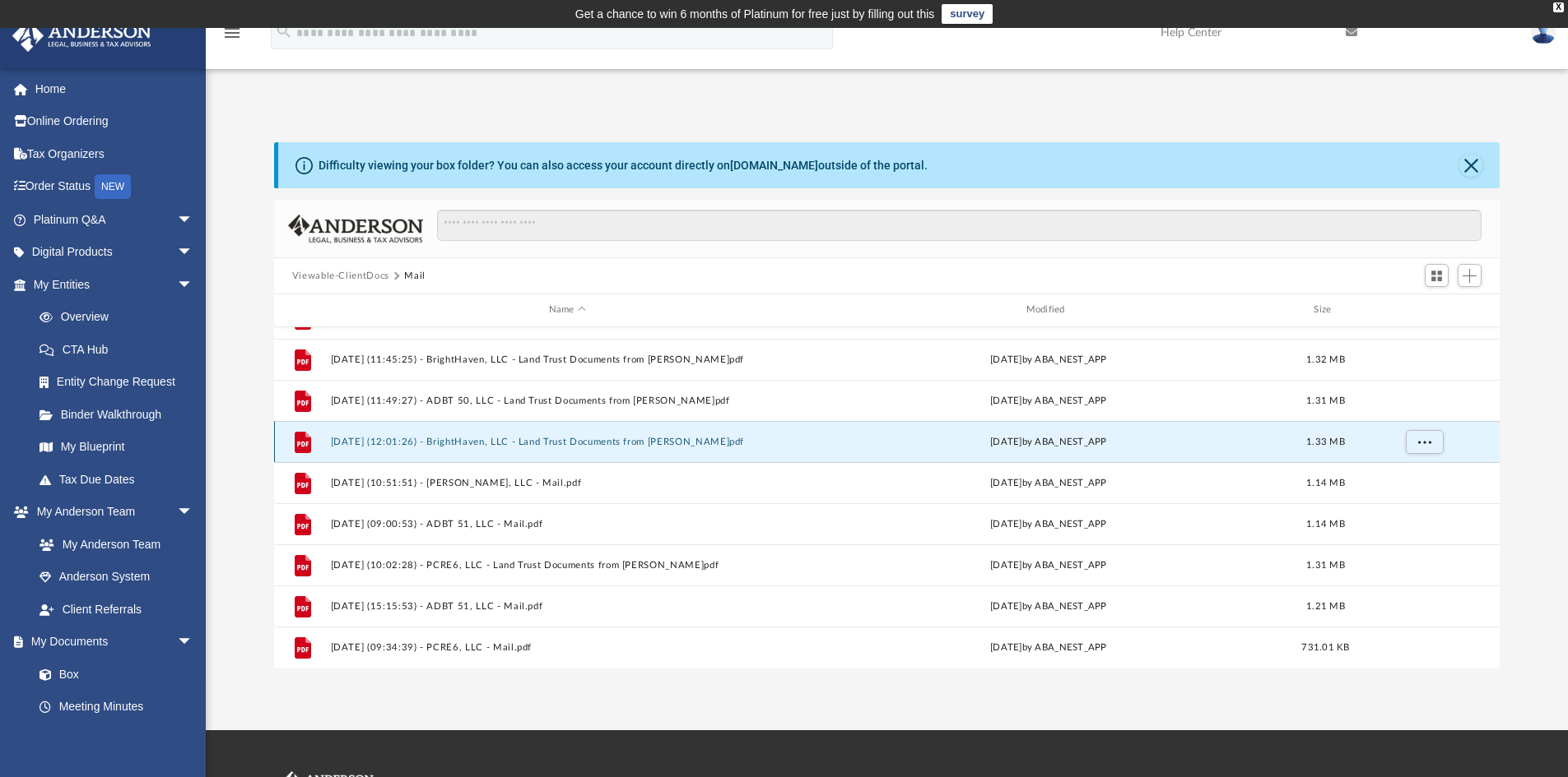
click at [519, 443] on button "2025.08.28 (12:01:26) - BrightHaven, LLC - Land Trust Documents from James E. G…" at bounding box center [567, 442] width 474 height 11
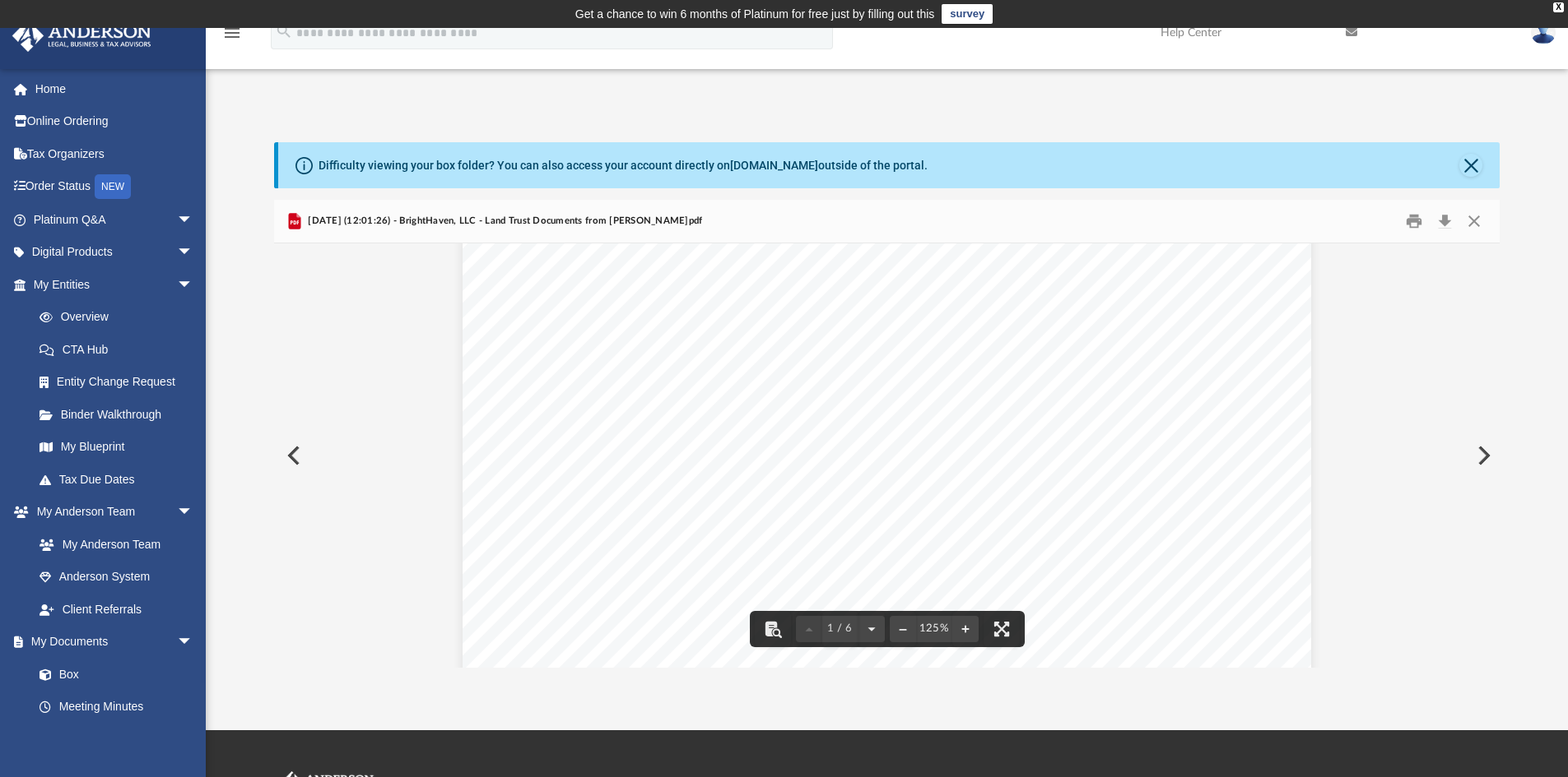
scroll to position [82, 0]
click at [1478, 223] on button "Close" at bounding box center [1473, 221] width 29 height 26
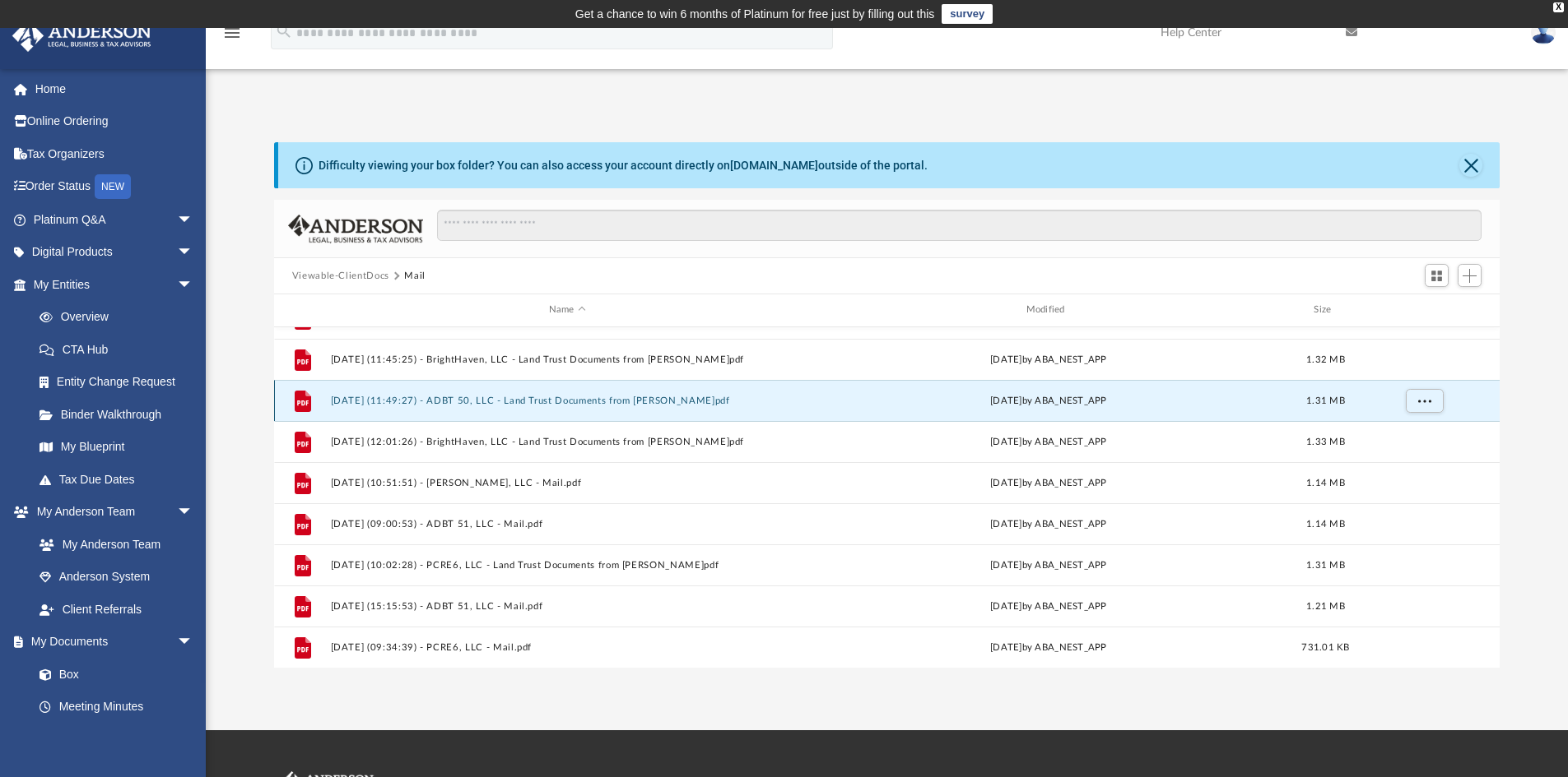
click at [523, 400] on button "2025.08.28 (11:49:27) - ADBT 50, LLC - Land Trust Documents from James E. Gardn…" at bounding box center [567, 401] width 474 height 11
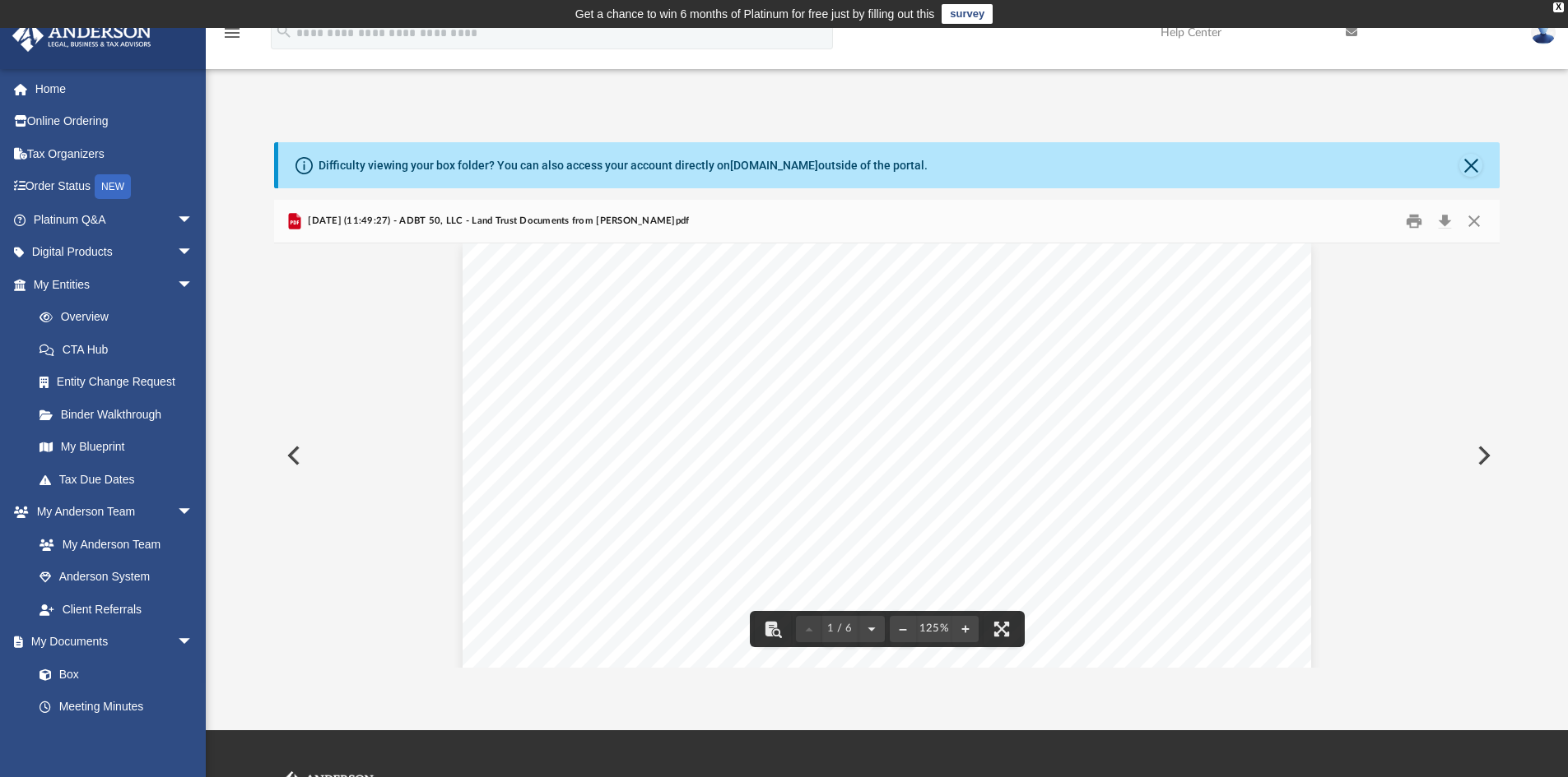
scroll to position [0, 0]
click at [1478, 224] on button "Close" at bounding box center [1473, 221] width 29 height 26
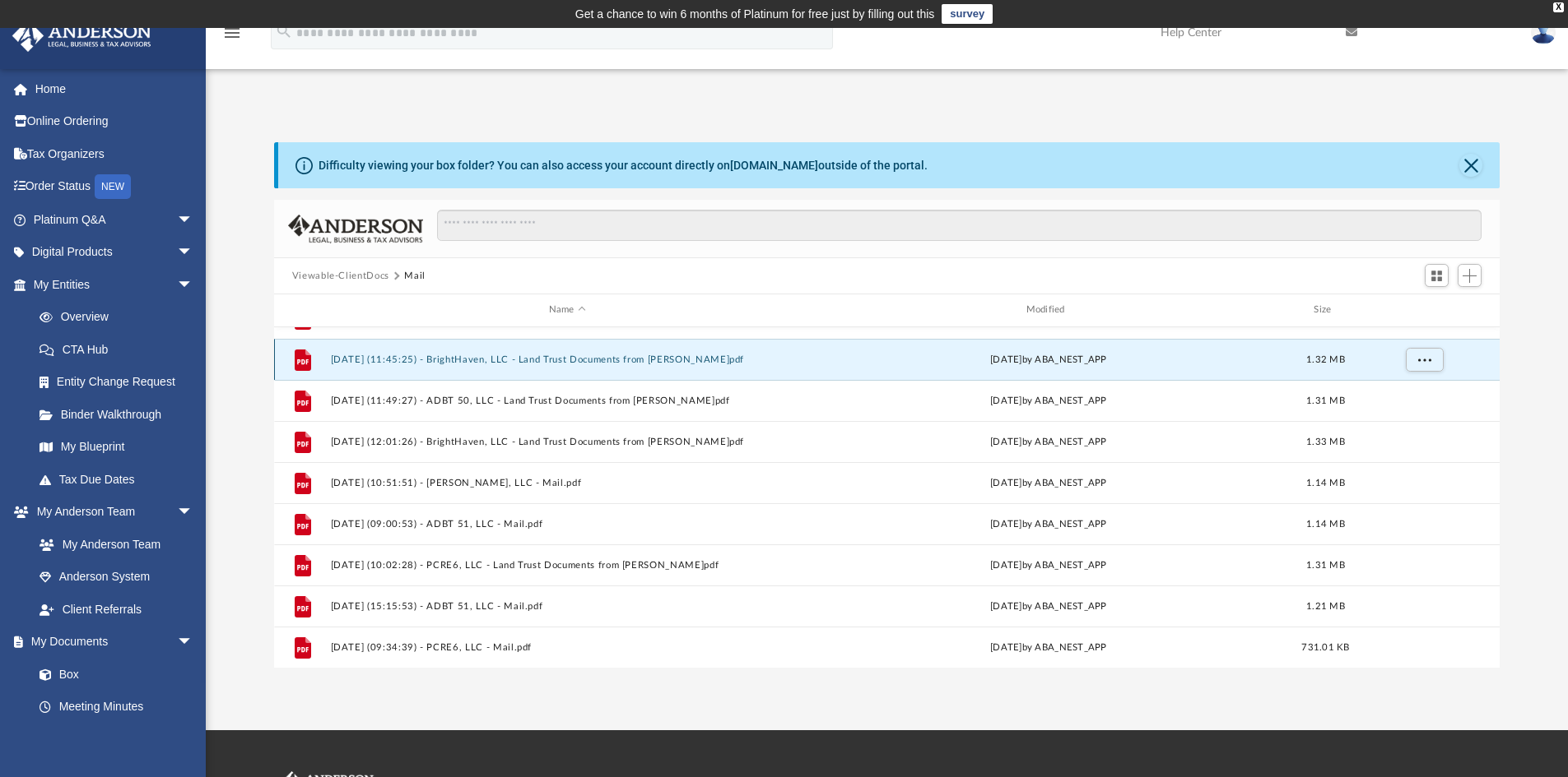
click at [662, 362] on button "2025.08.28 (11:45:25) - BrightHaven, LLC - Land Trust Documents from James E. G…" at bounding box center [567, 360] width 474 height 11
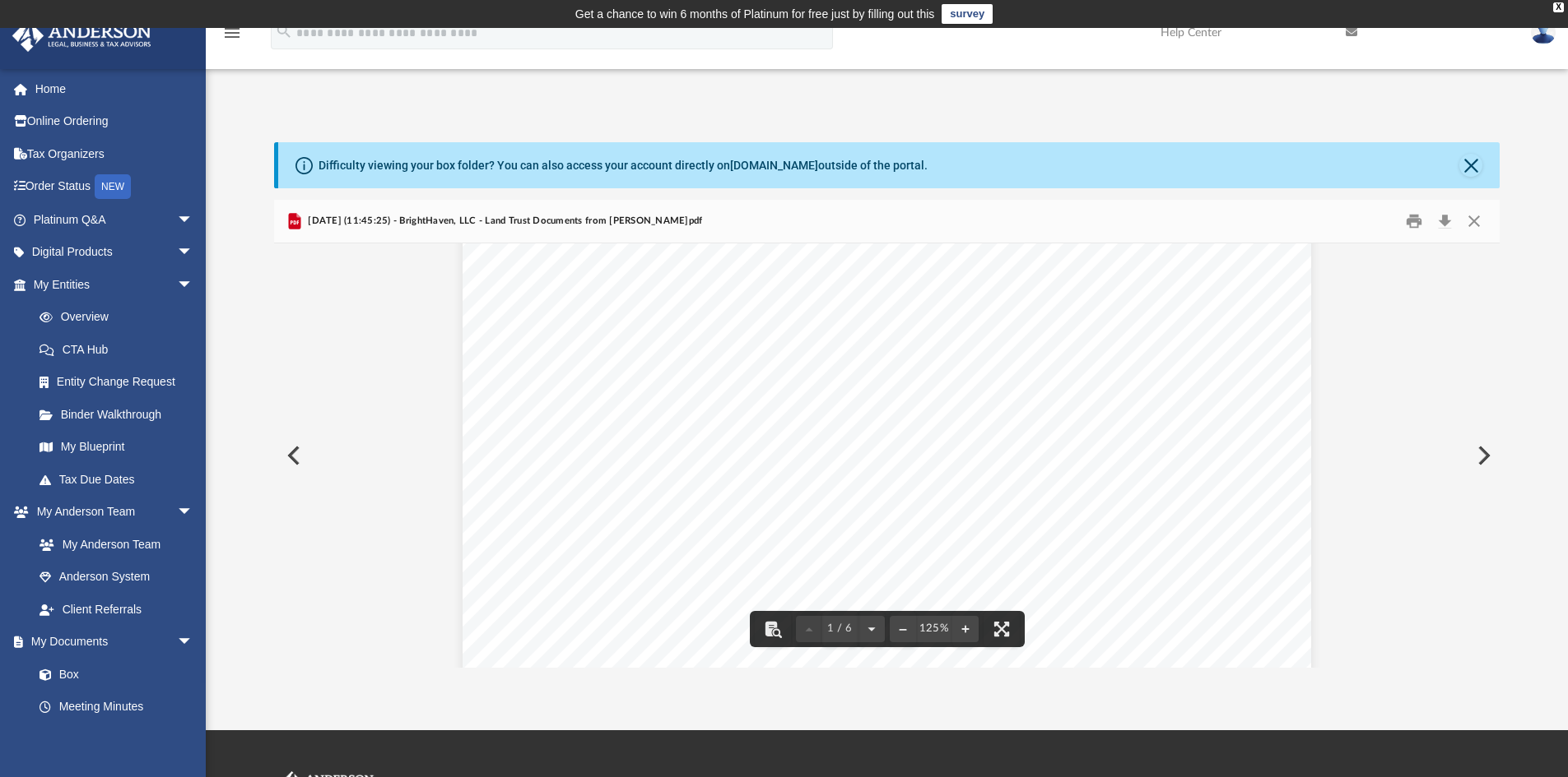
scroll to position [494, 0]
click at [1480, 215] on button "Close" at bounding box center [1473, 221] width 29 height 26
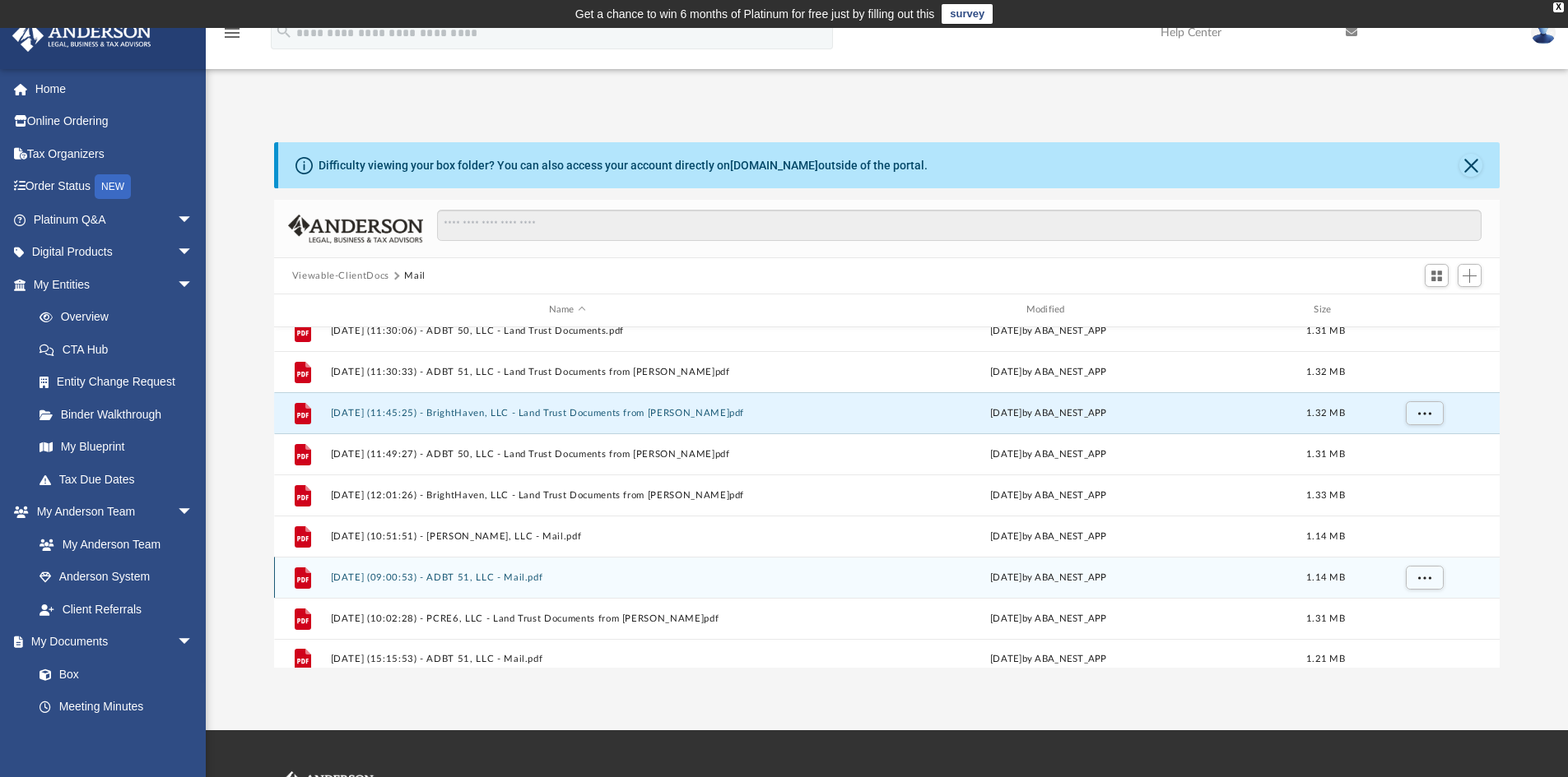
scroll to position [894, 0]
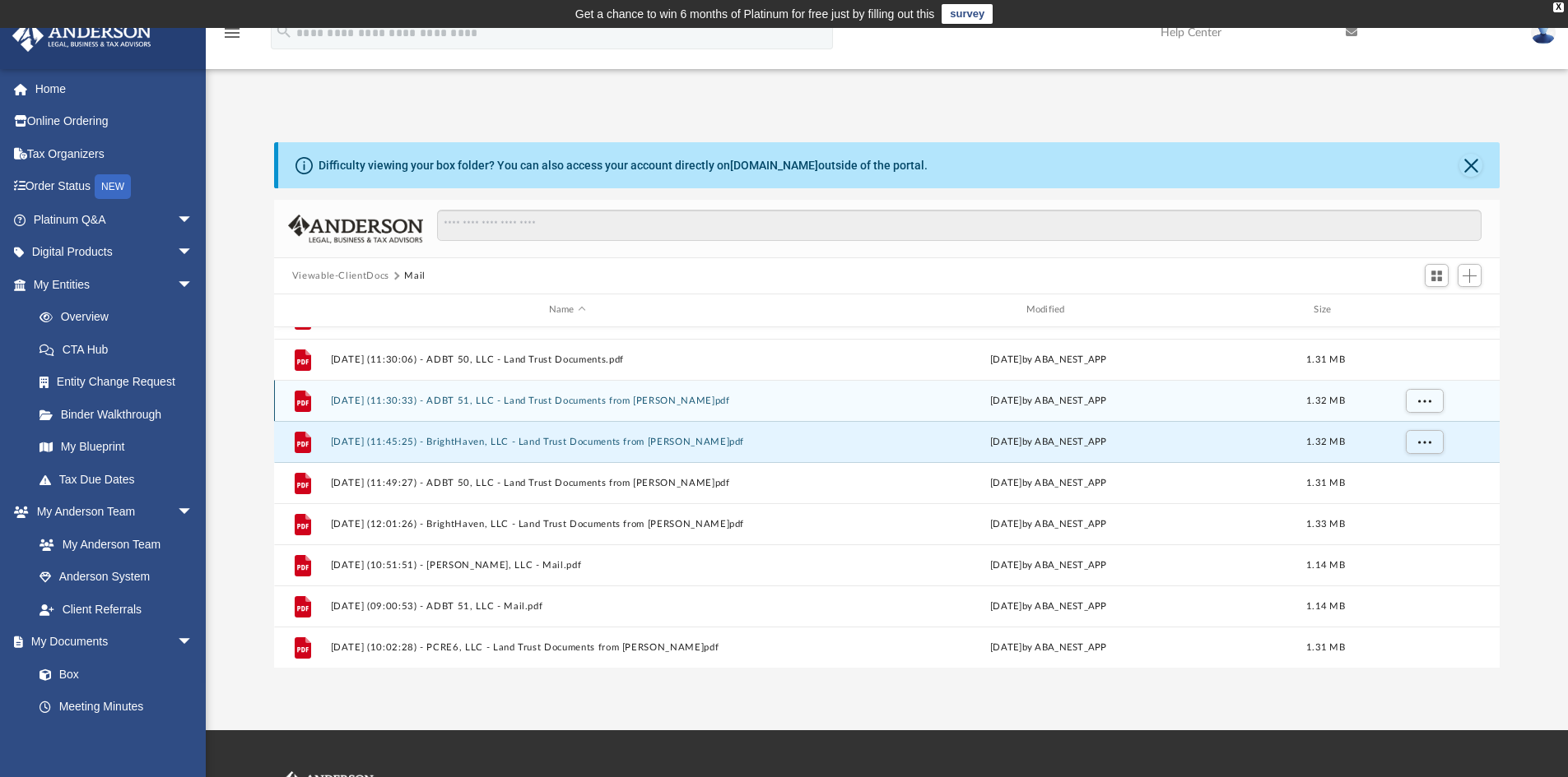
click at [732, 402] on button "2025.08.28 (11:30:33) - ADBT 51, LLC - Land Trust Documents from James E. Gardn…" at bounding box center [567, 401] width 474 height 11
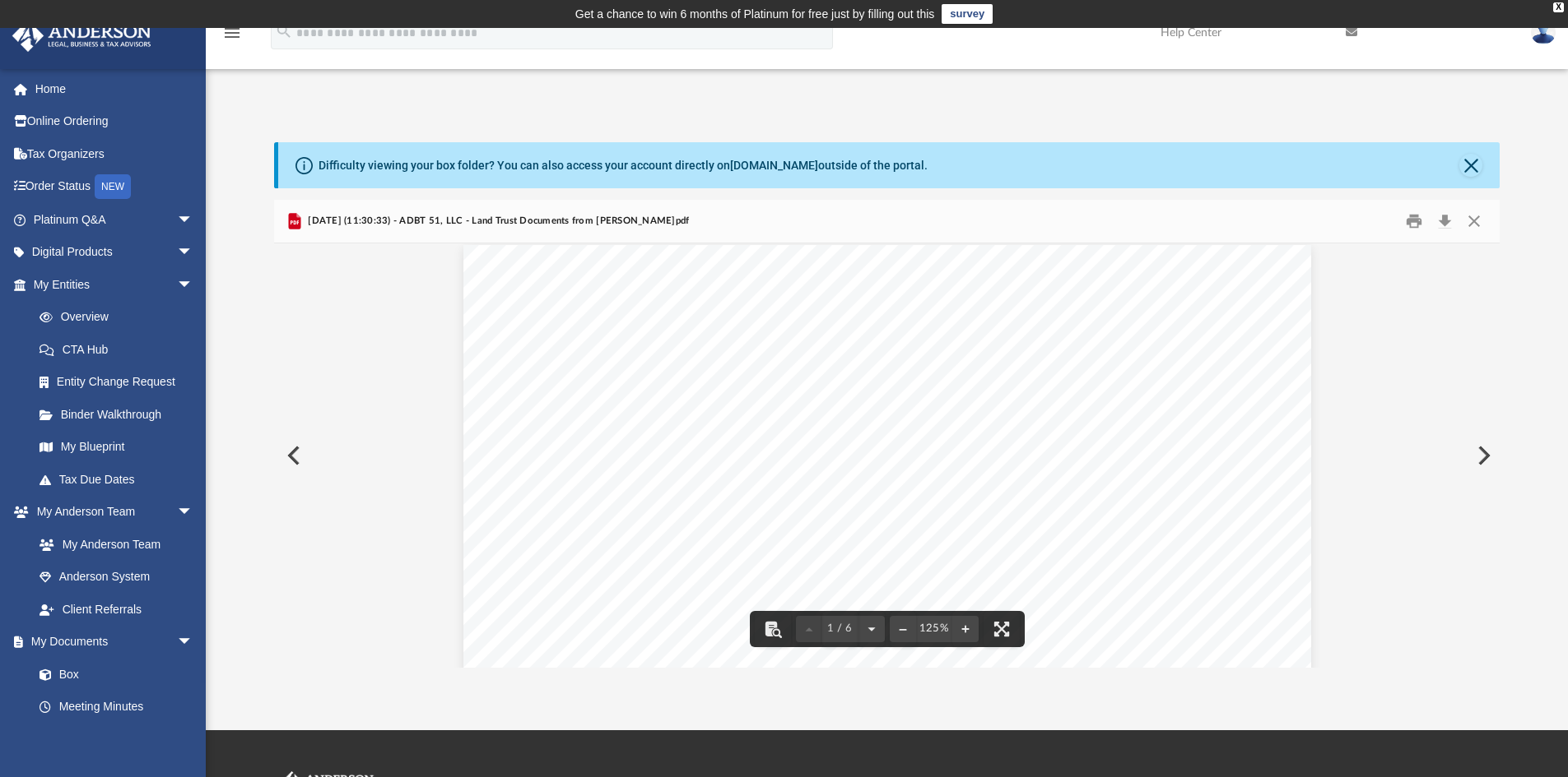
scroll to position [0, 0]
click at [1475, 218] on button "Close" at bounding box center [1473, 221] width 29 height 26
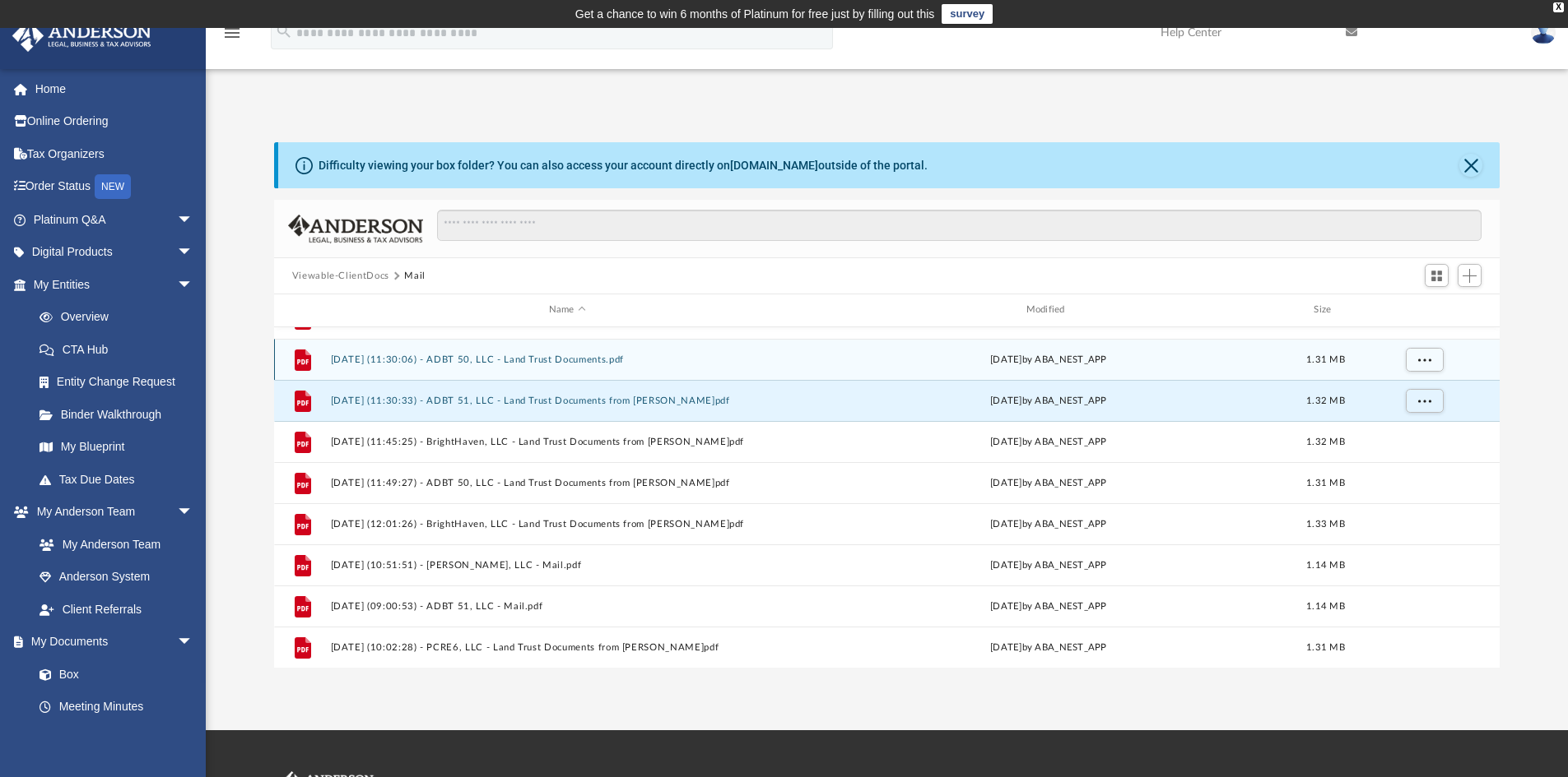
click at [515, 363] on button "2025.08.28 (11:30:06) - ADBT 50, LLC - Land Trust Documents.pdf" at bounding box center [567, 360] width 474 height 11
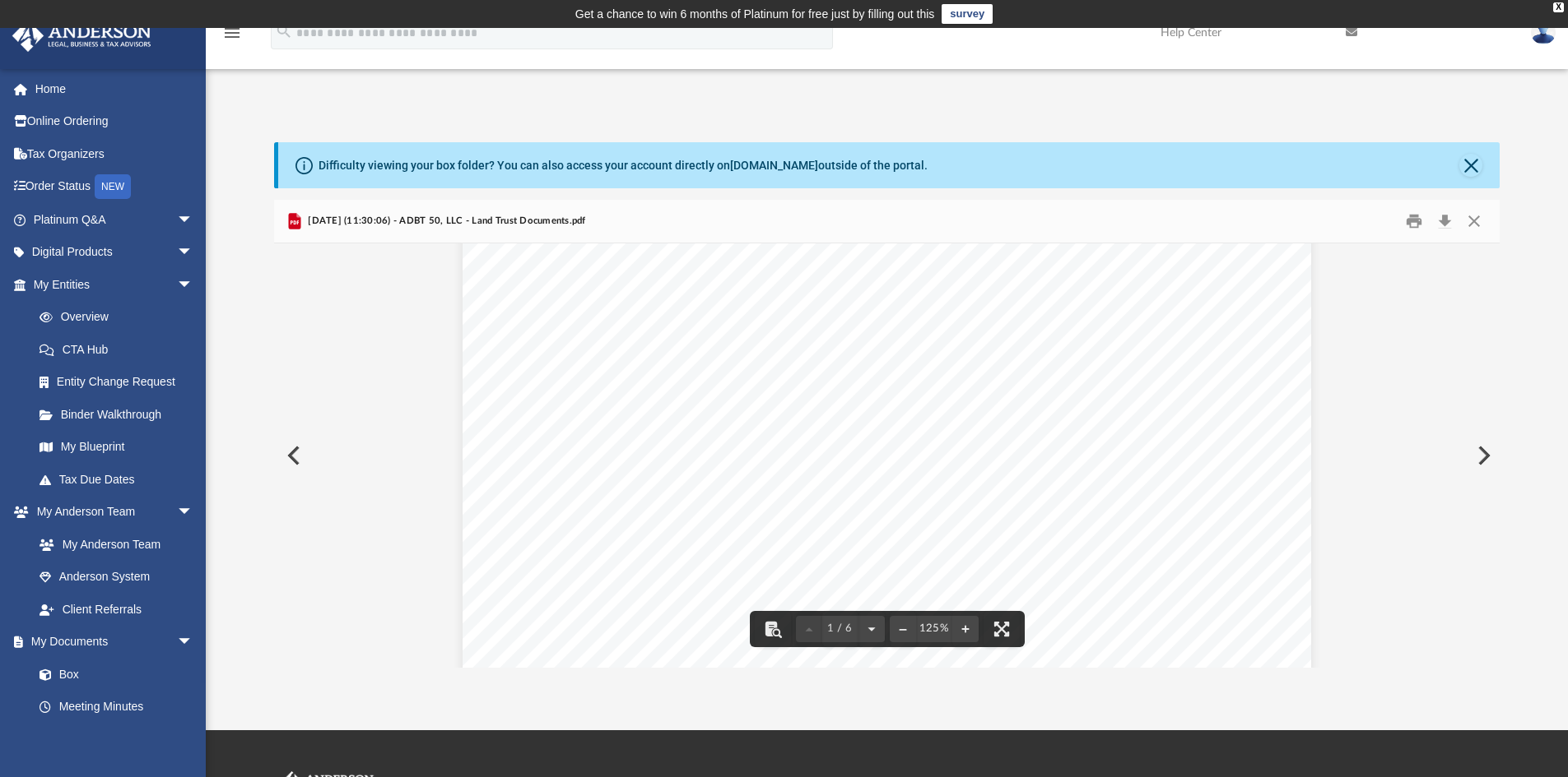
scroll to position [82, 0]
click at [1473, 223] on button "Close" at bounding box center [1473, 221] width 29 height 26
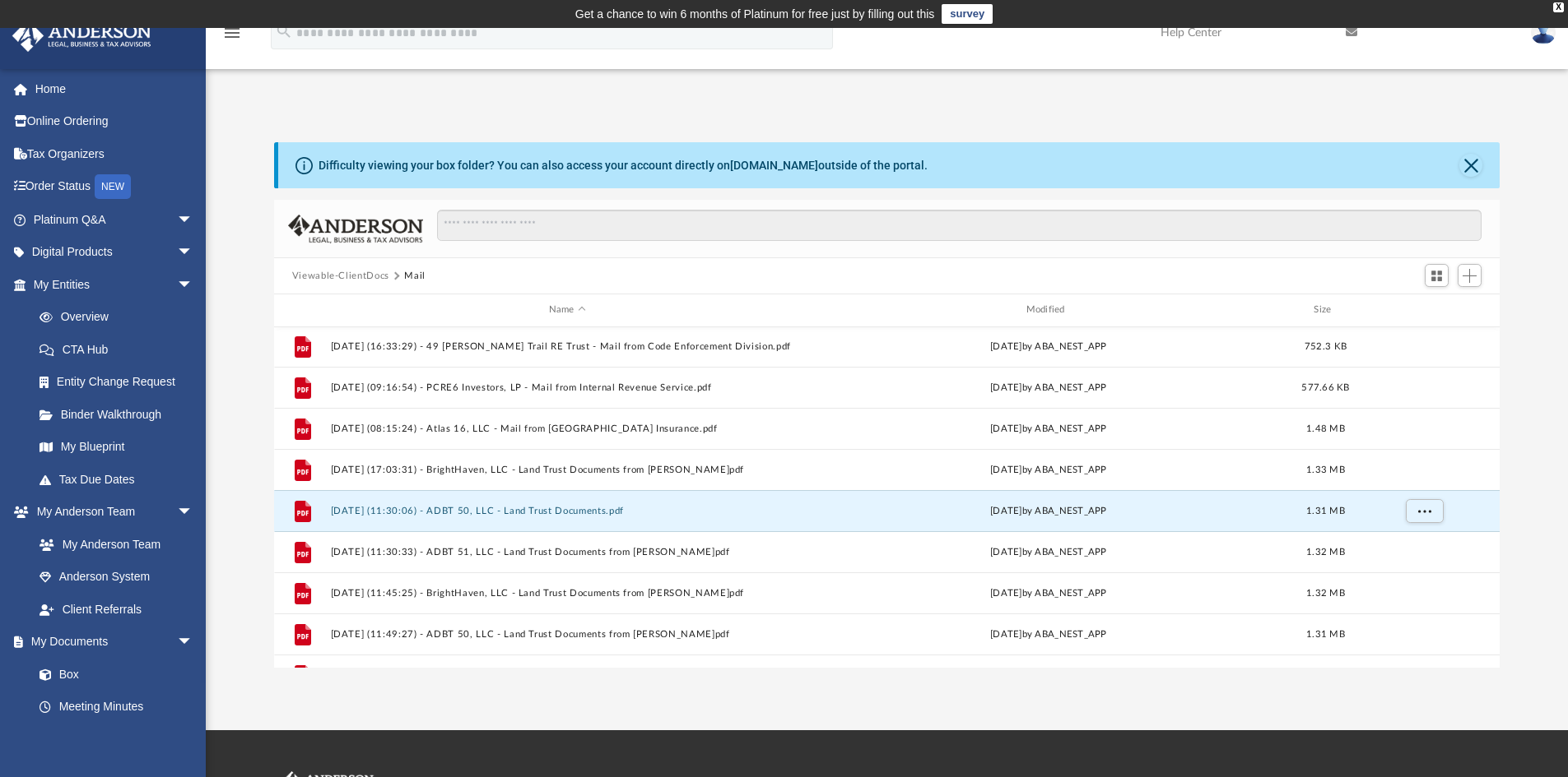
scroll to position [729, 0]
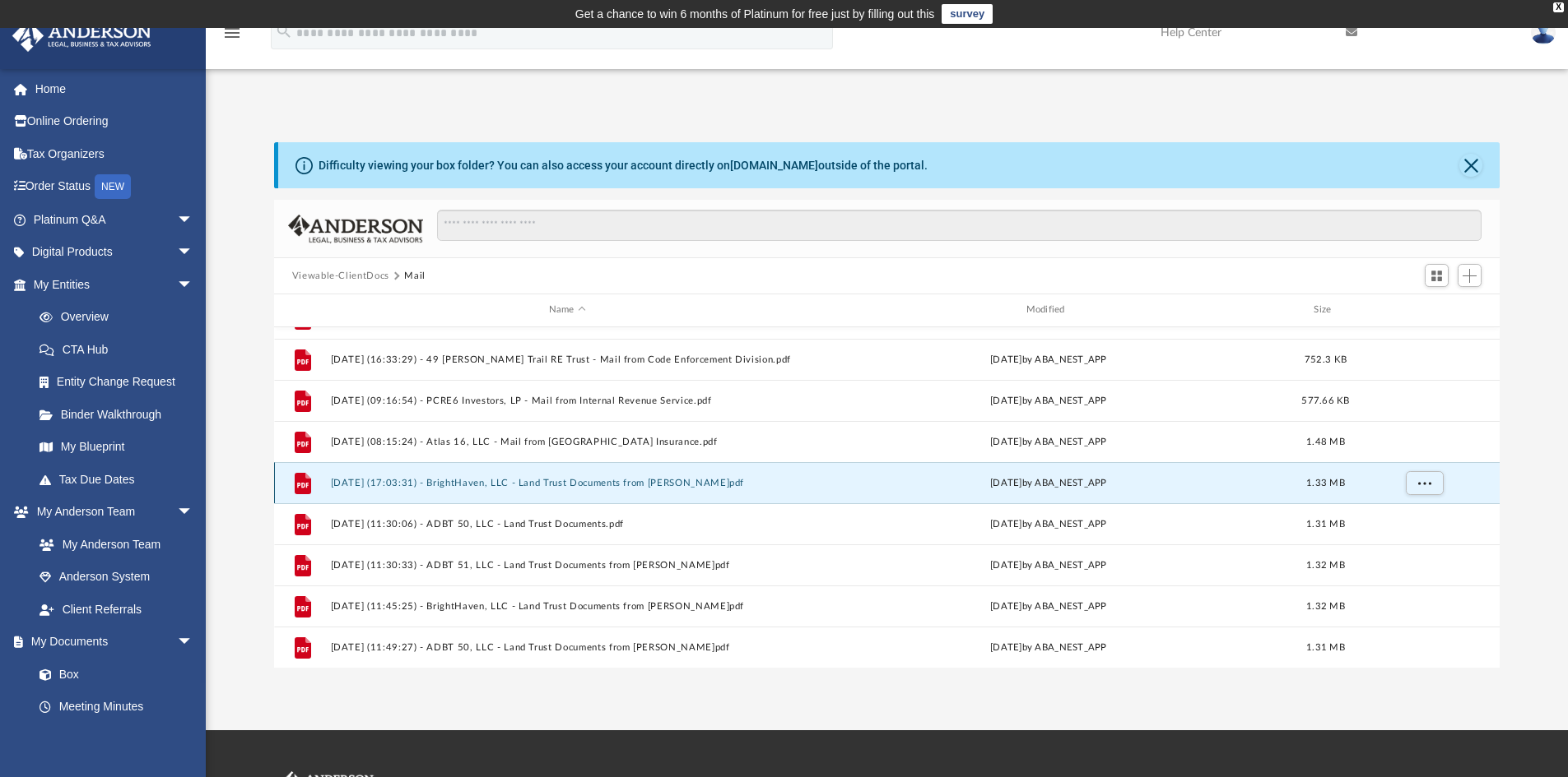
click at [592, 486] on button "2025.08.27 (17:03:31) - BrightHaven, LLC - Land Trust Documents from James E. G…" at bounding box center [567, 483] width 474 height 11
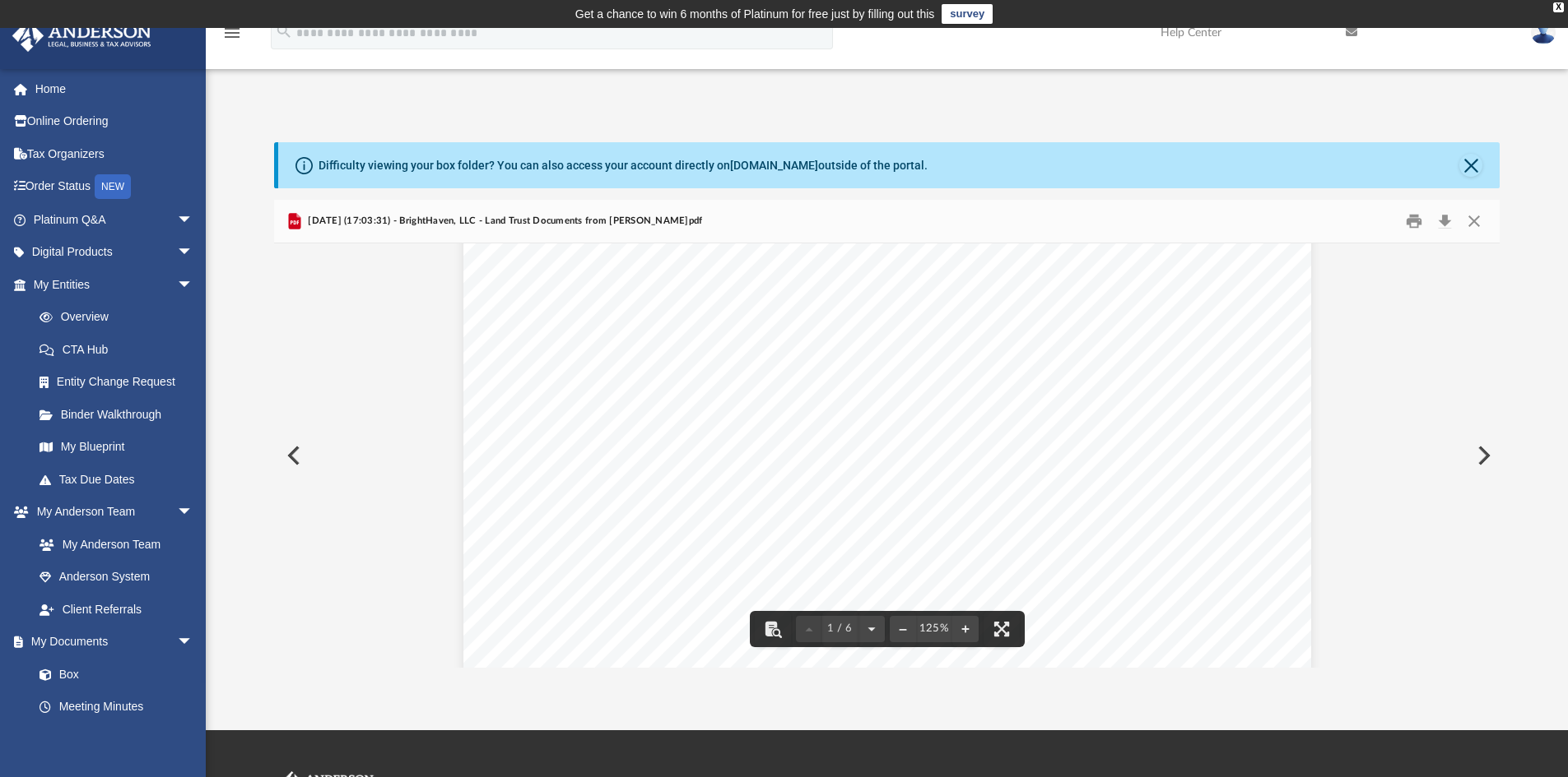
scroll to position [165, 0]
click at [1479, 221] on button "Close" at bounding box center [1473, 221] width 29 height 26
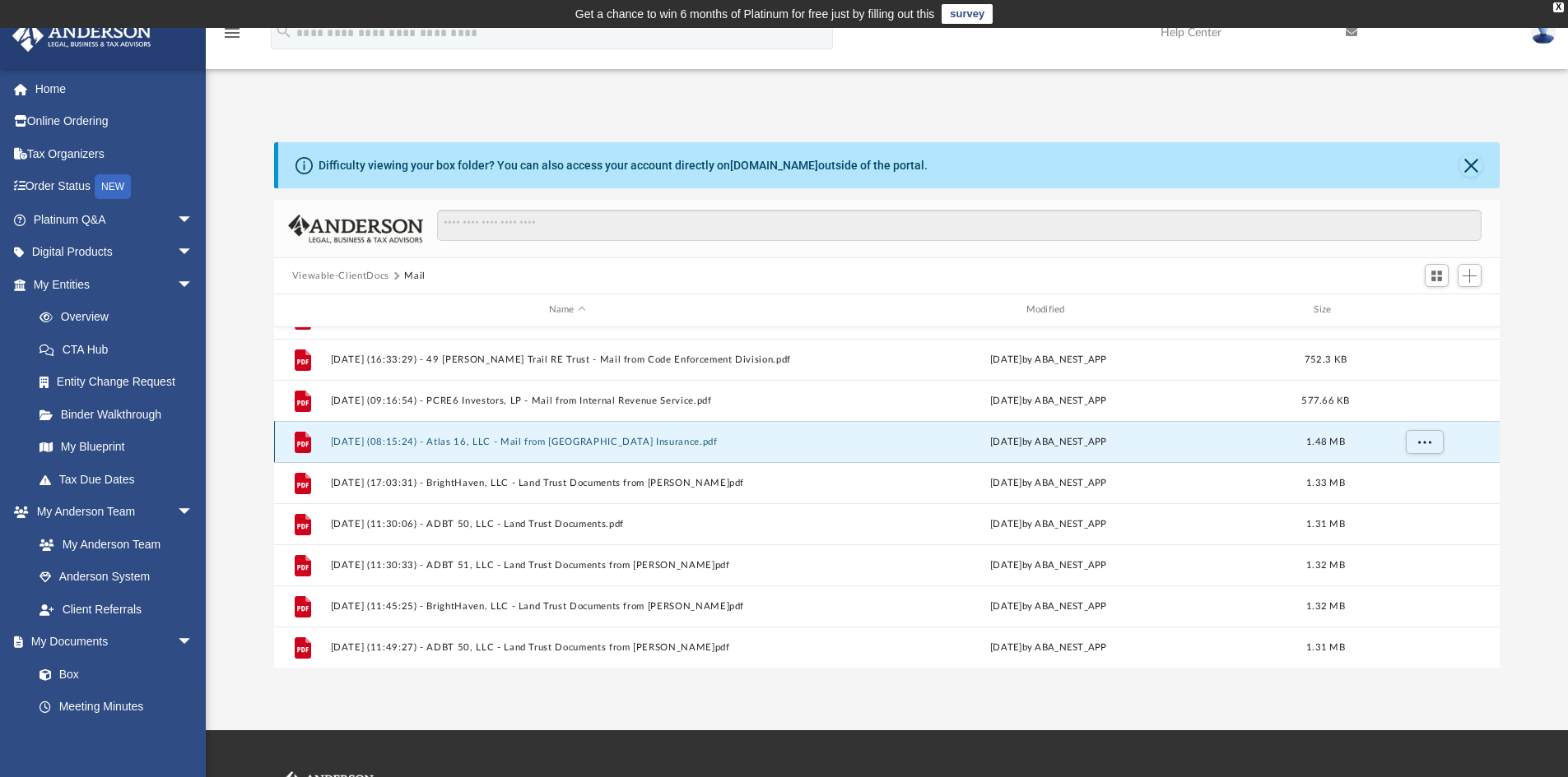
click at [652, 437] on button "2025.07.01 (08:15:24) - Atlas 16, LLC - Mail from Tower Hill Insurance.pdf" at bounding box center [567, 442] width 474 height 11
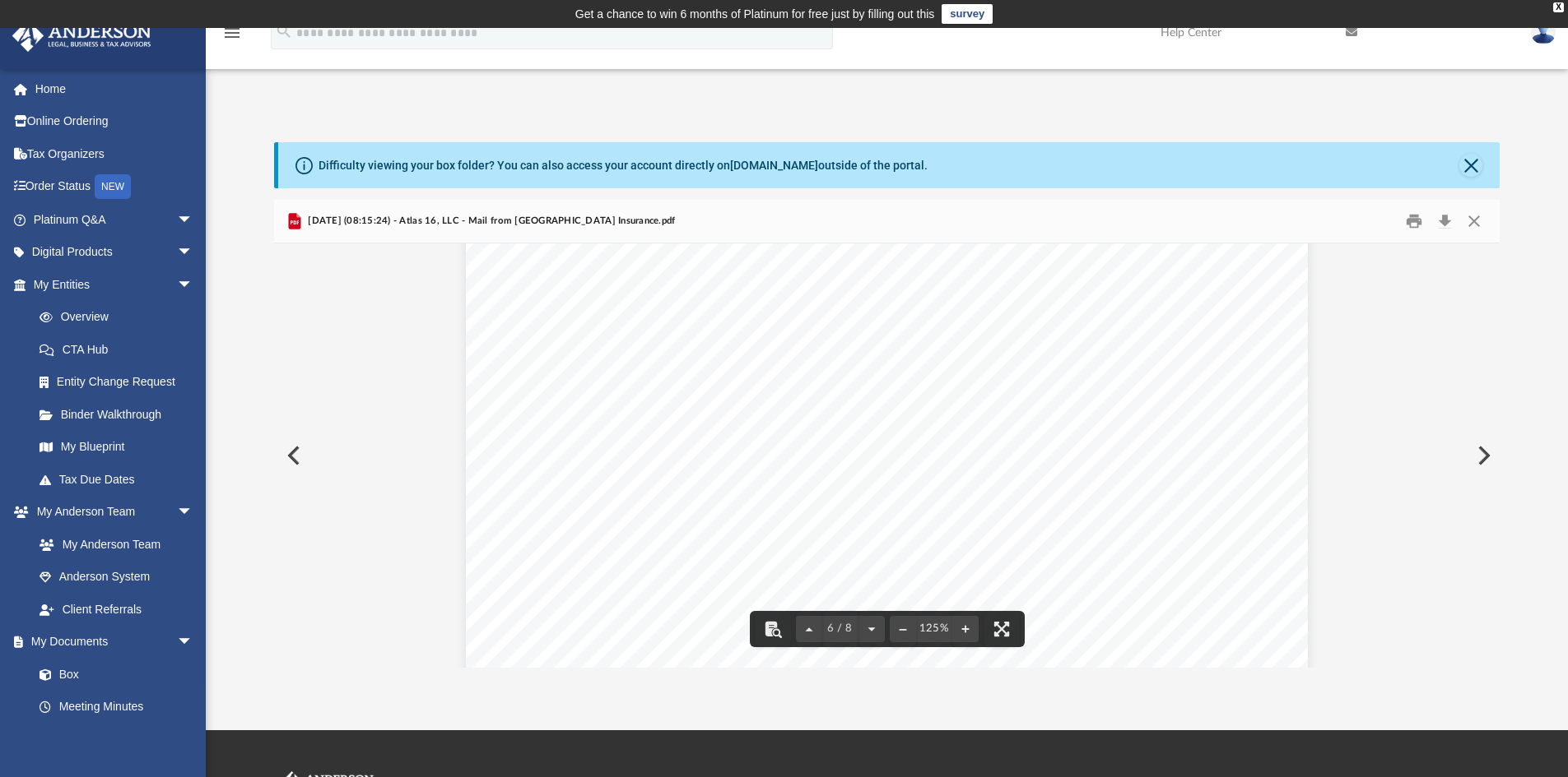
scroll to position [5841, 0]
click at [1477, 226] on button "Close" at bounding box center [1473, 221] width 29 height 26
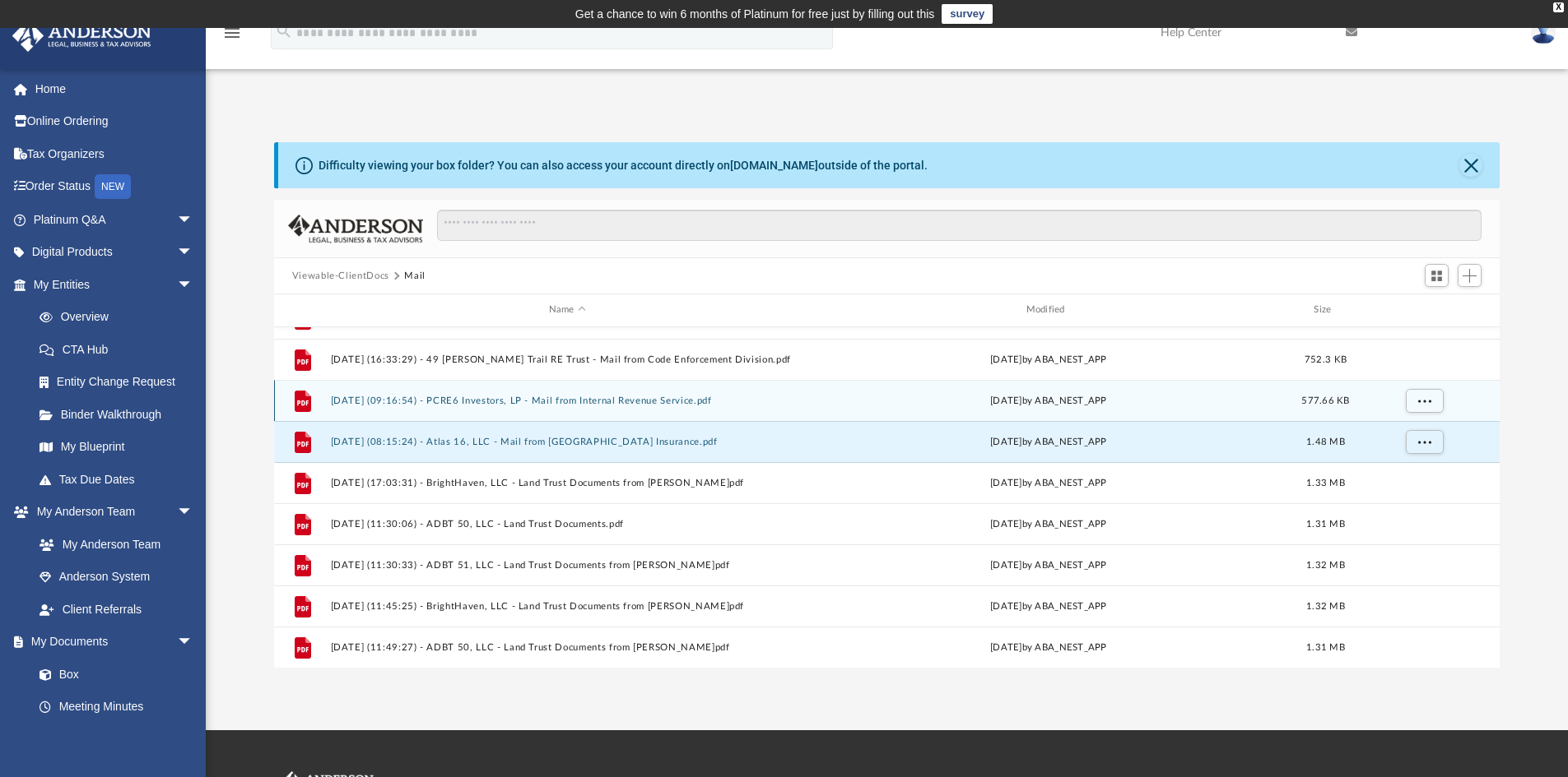
click at [618, 404] on button "2025.06.04 (09:16:54) - PCRE6 Investors, LP - Mail from Internal Revenue Servic…" at bounding box center [567, 401] width 474 height 11
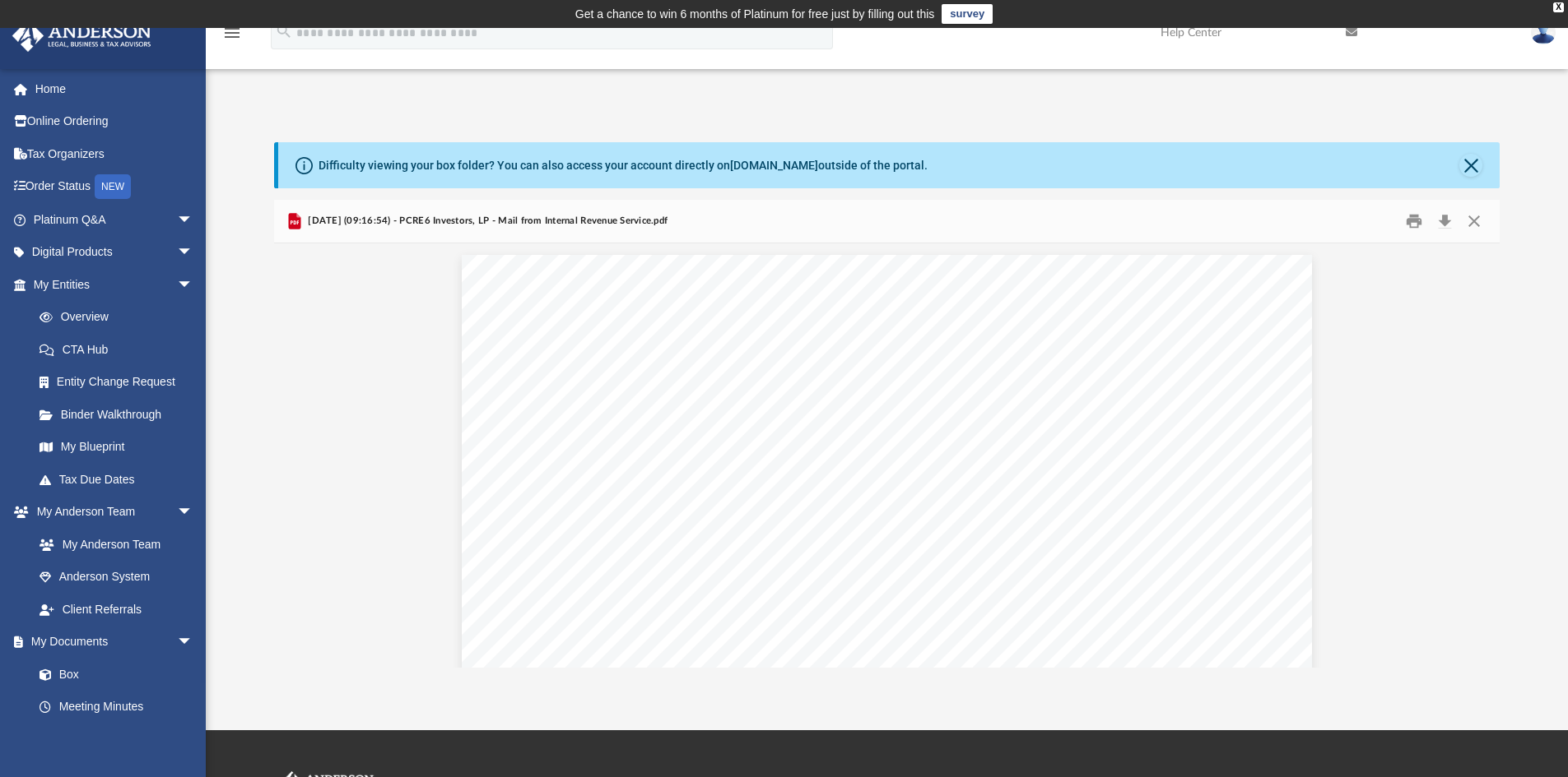
scroll to position [0, 0]
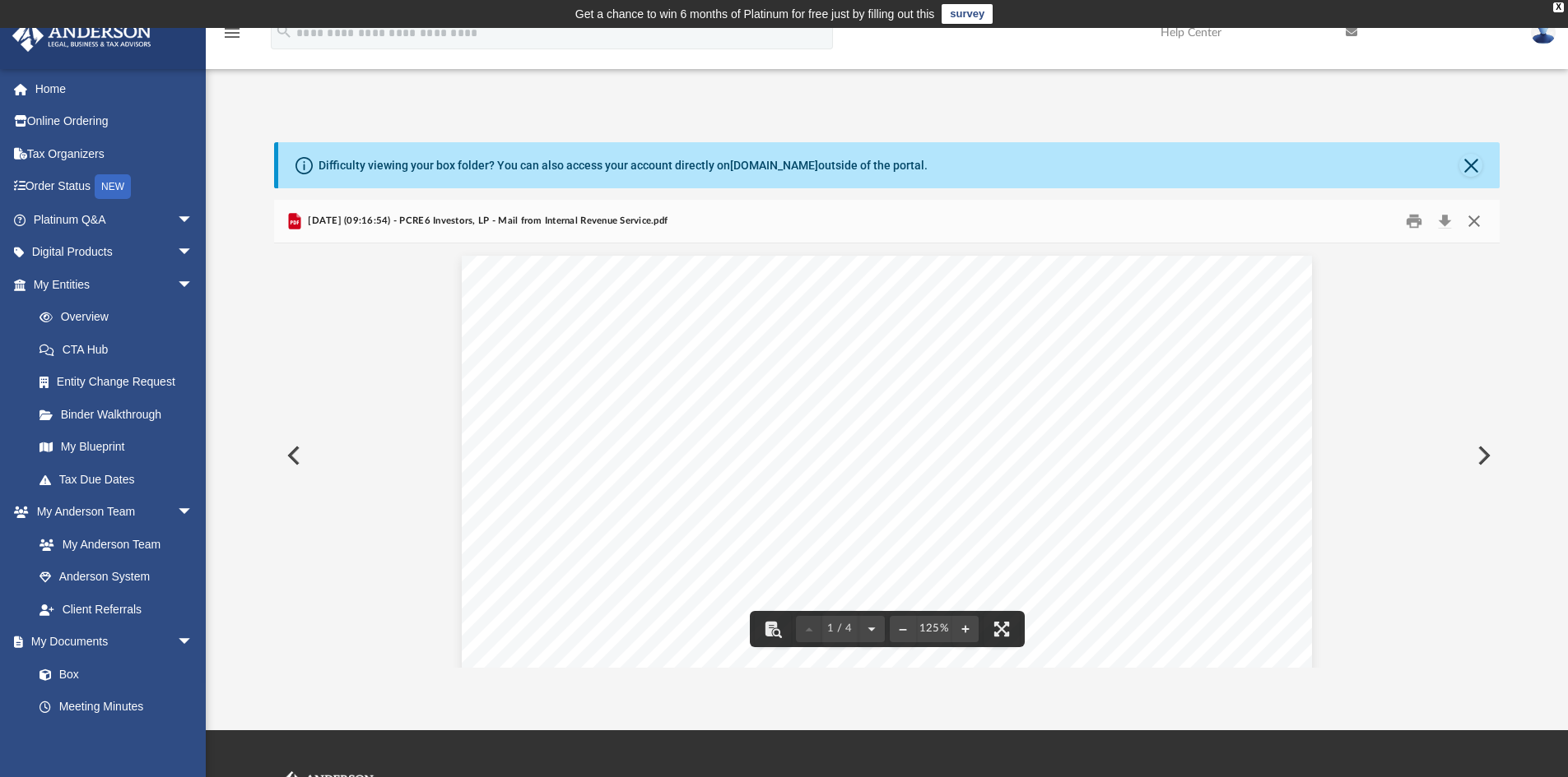
click at [1477, 224] on button "Close" at bounding box center [1473, 221] width 29 height 26
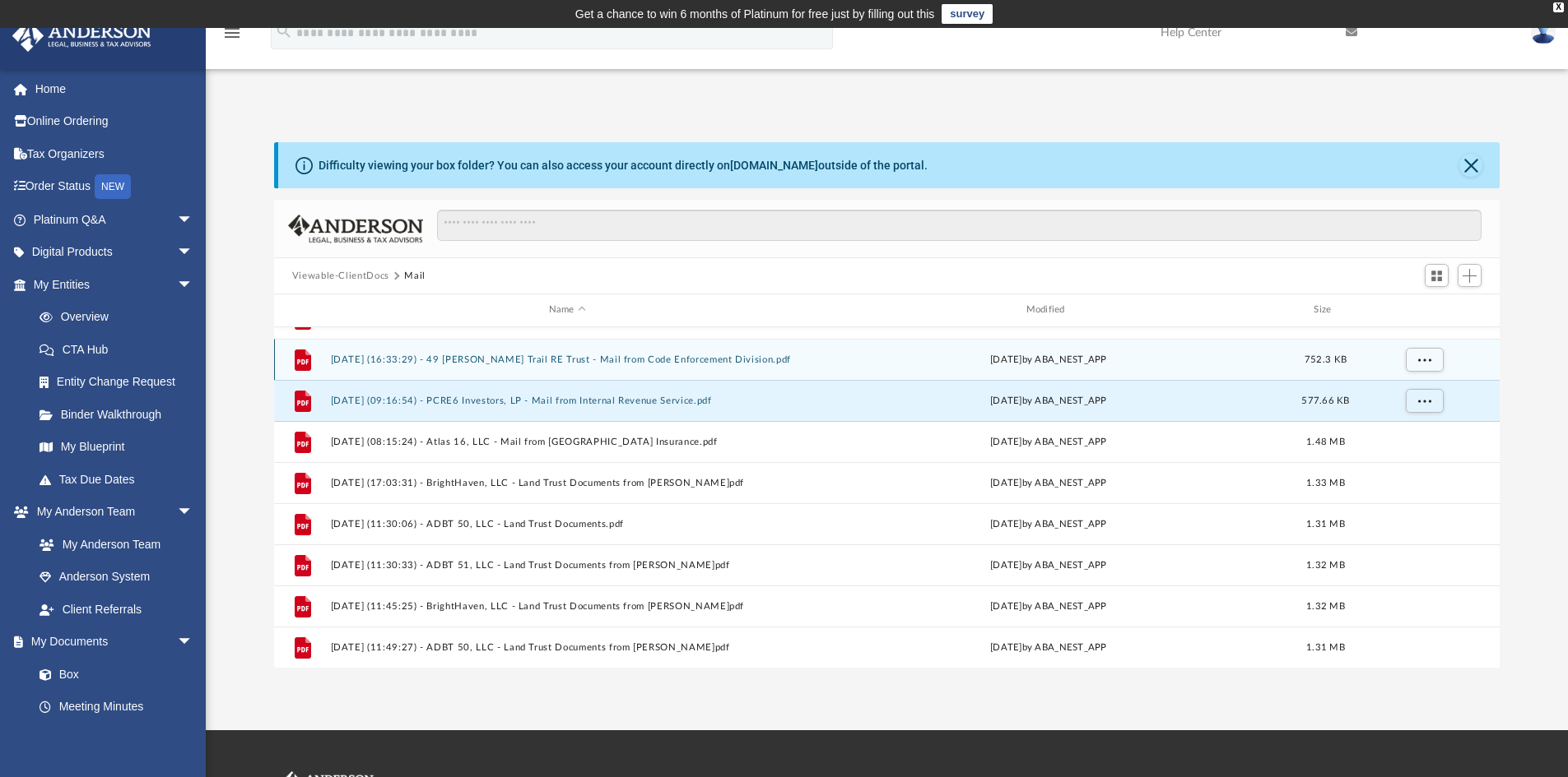
click at [649, 364] on button "2025.06.02 (16:33:29) - 49 Lloyd Trail RE Trust - Mail from Code Enforcement Di…" at bounding box center [567, 360] width 474 height 11
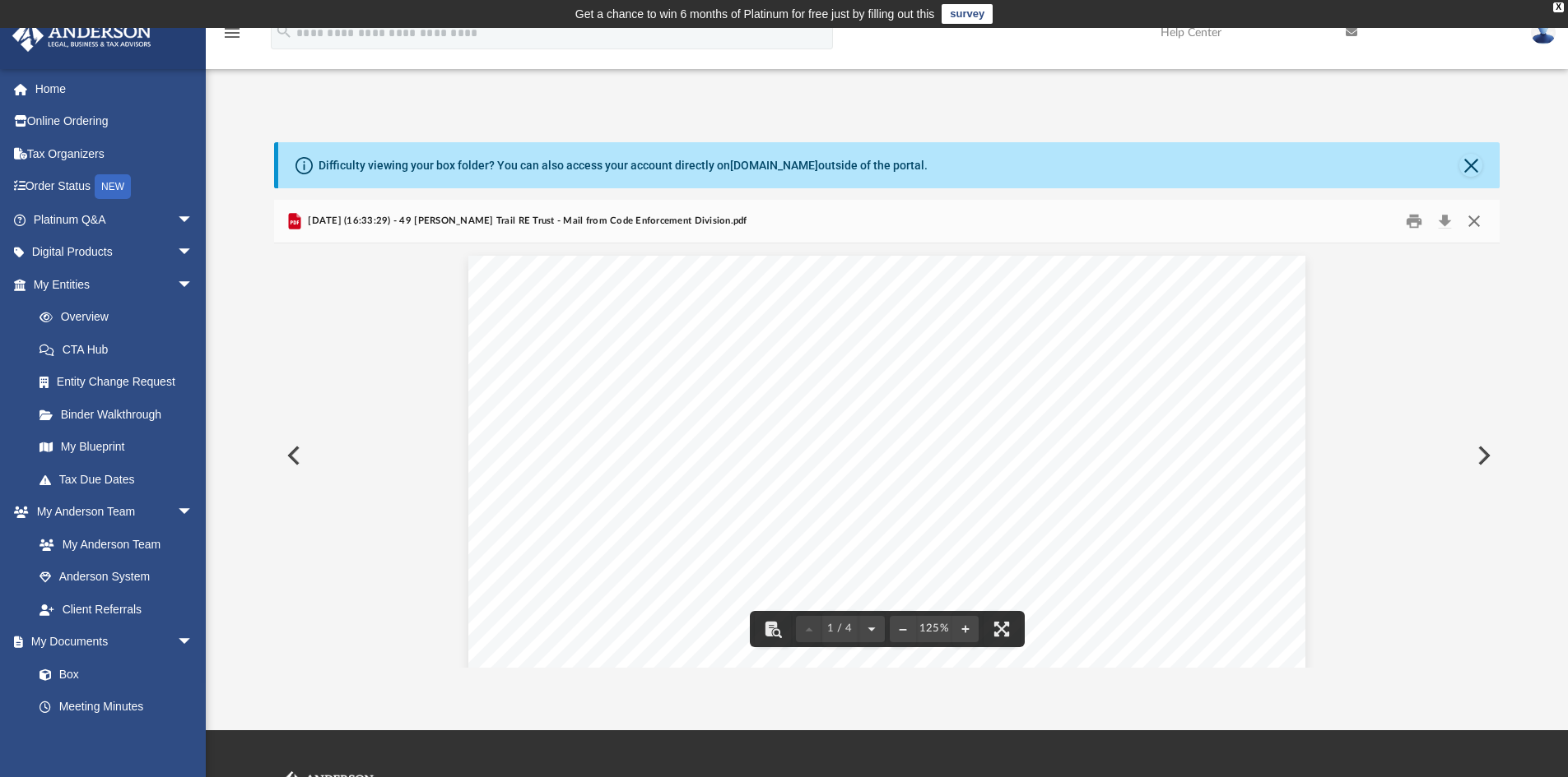
click at [1475, 224] on button "Close" at bounding box center [1473, 221] width 29 height 26
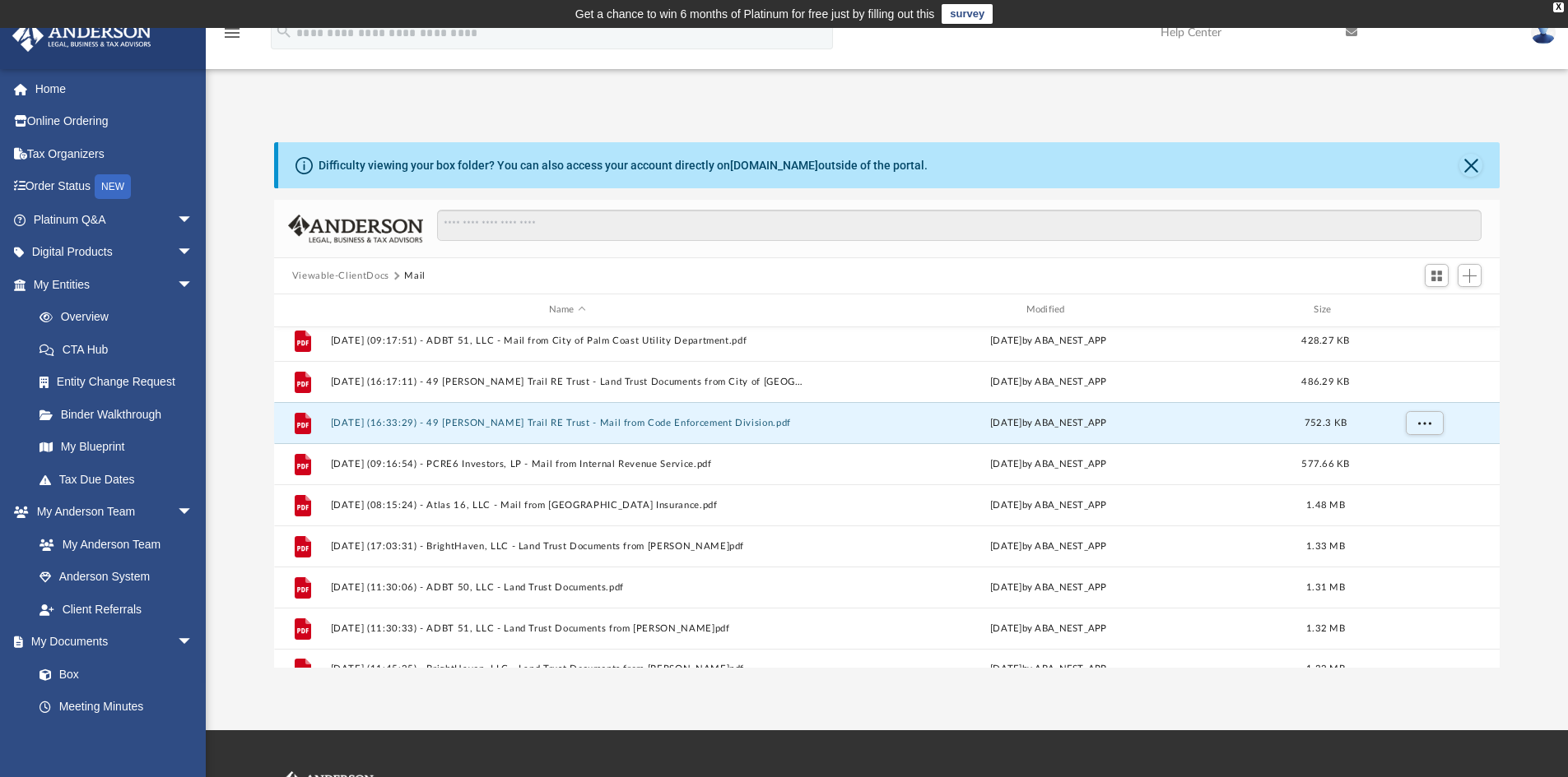
scroll to position [647, 0]
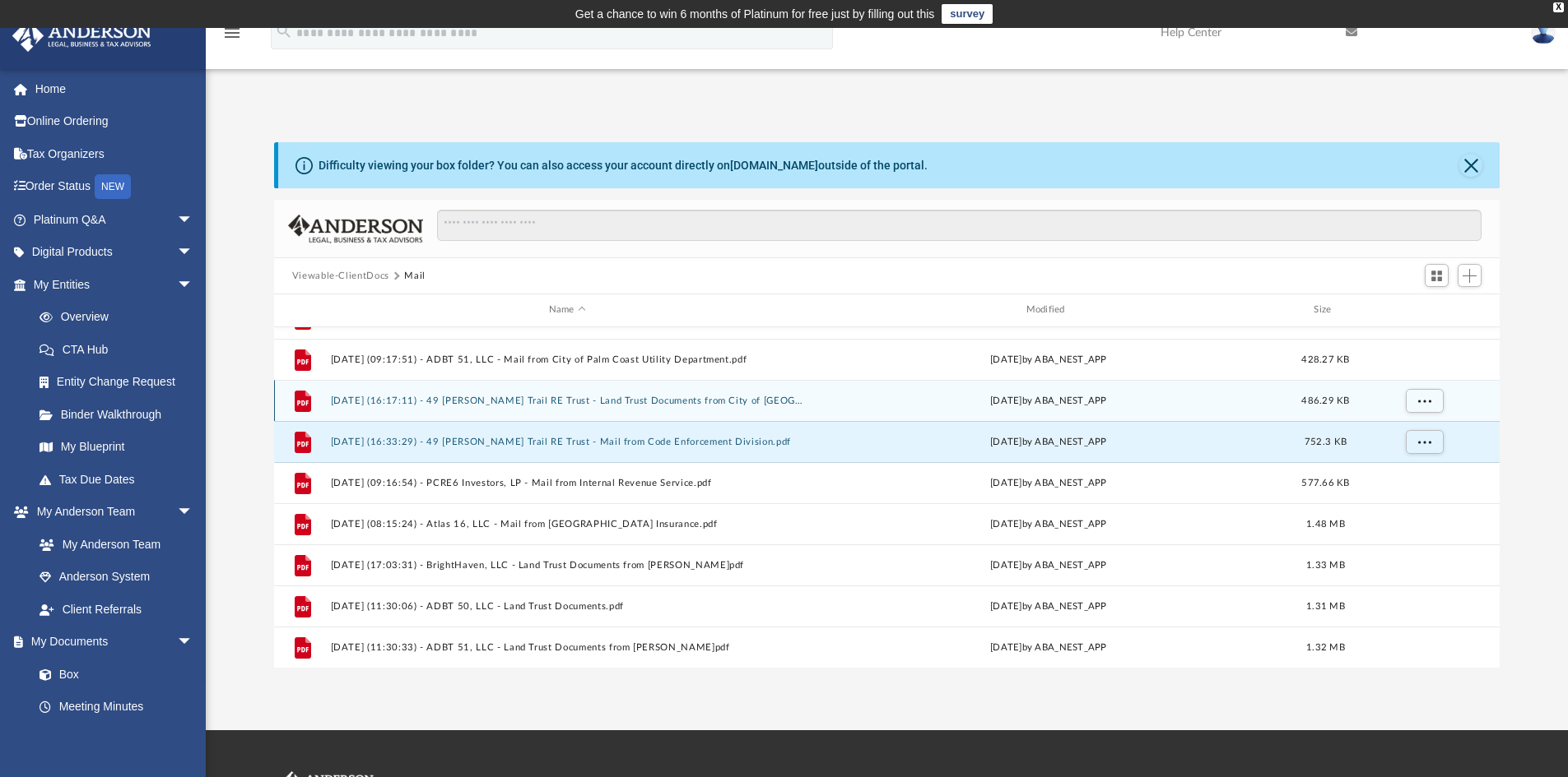
click at [677, 406] on button "2025.06.02 (16:17:11) - 49 Lloyd Trail RE Trust - Land Trust Documents from Cit…" at bounding box center [567, 401] width 474 height 11
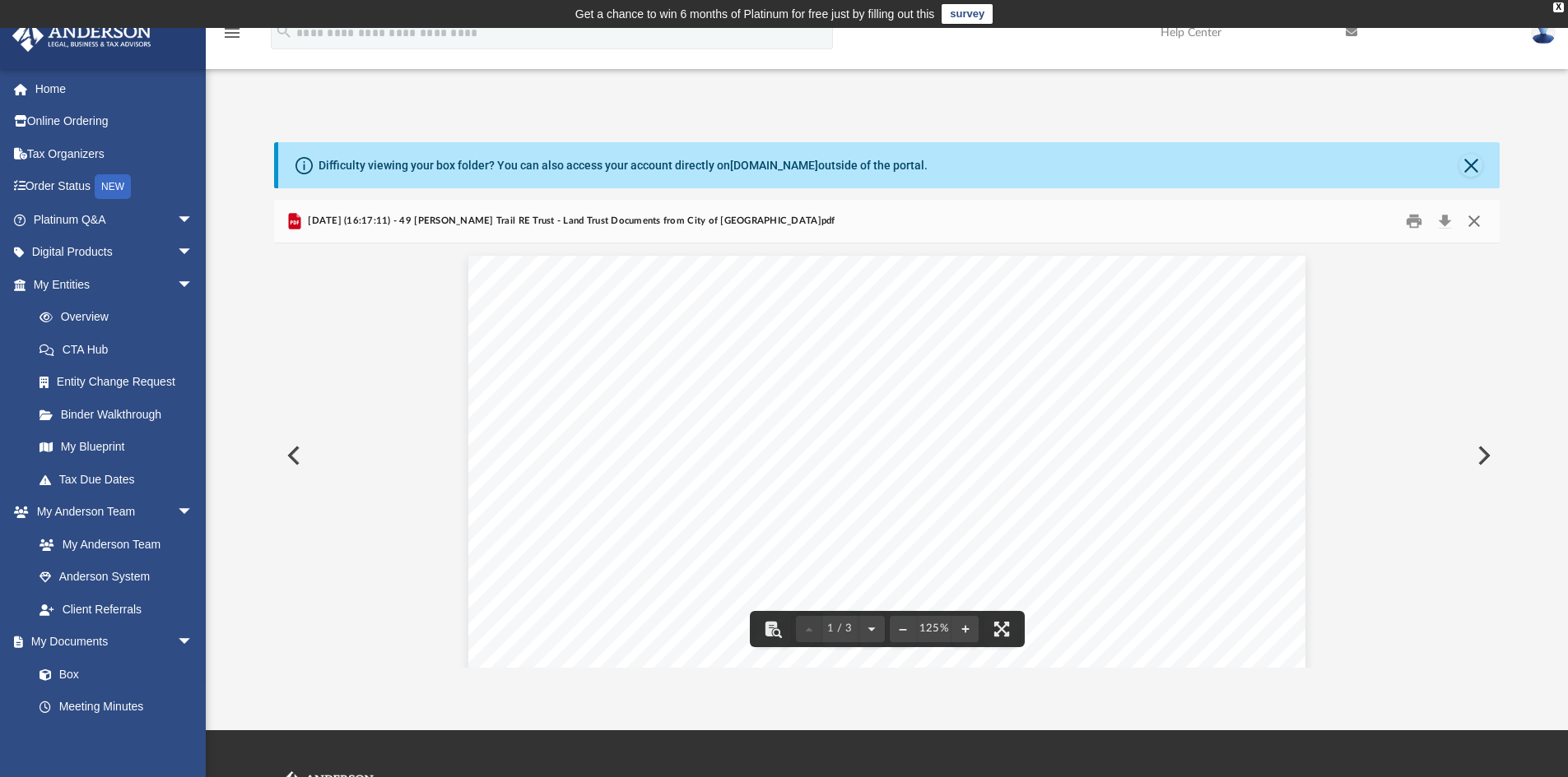
click at [1477, 221] on button "Close" at bounding box center [1473, 221] width 29 height 26
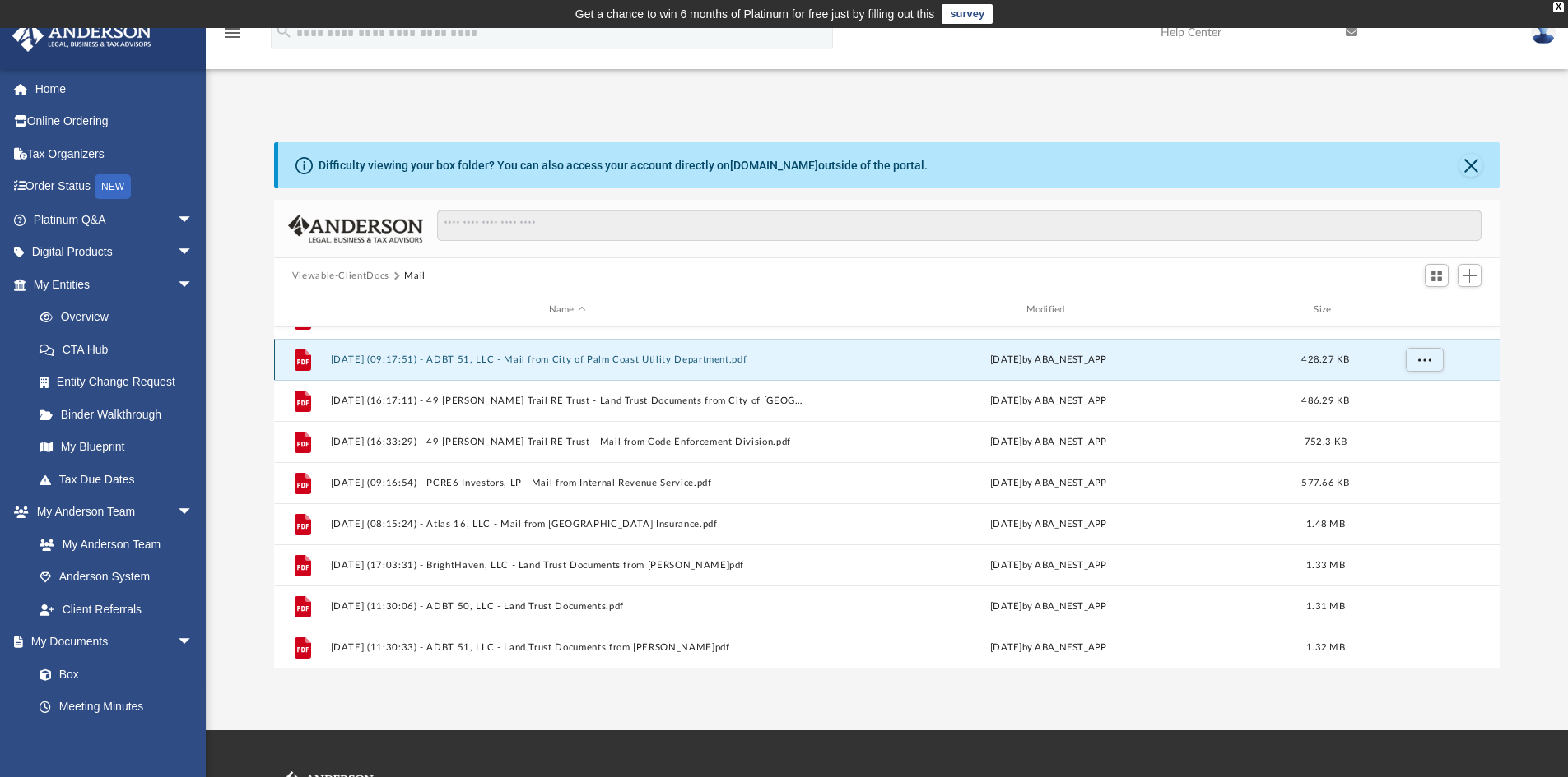
click at [647, 356] on button "2025.04.24 (09:17:51) - ADBT 51, LLC - Mail from City of Palm Coast Utility Dep…" at bounding box center [567, 360] width 474 height 11
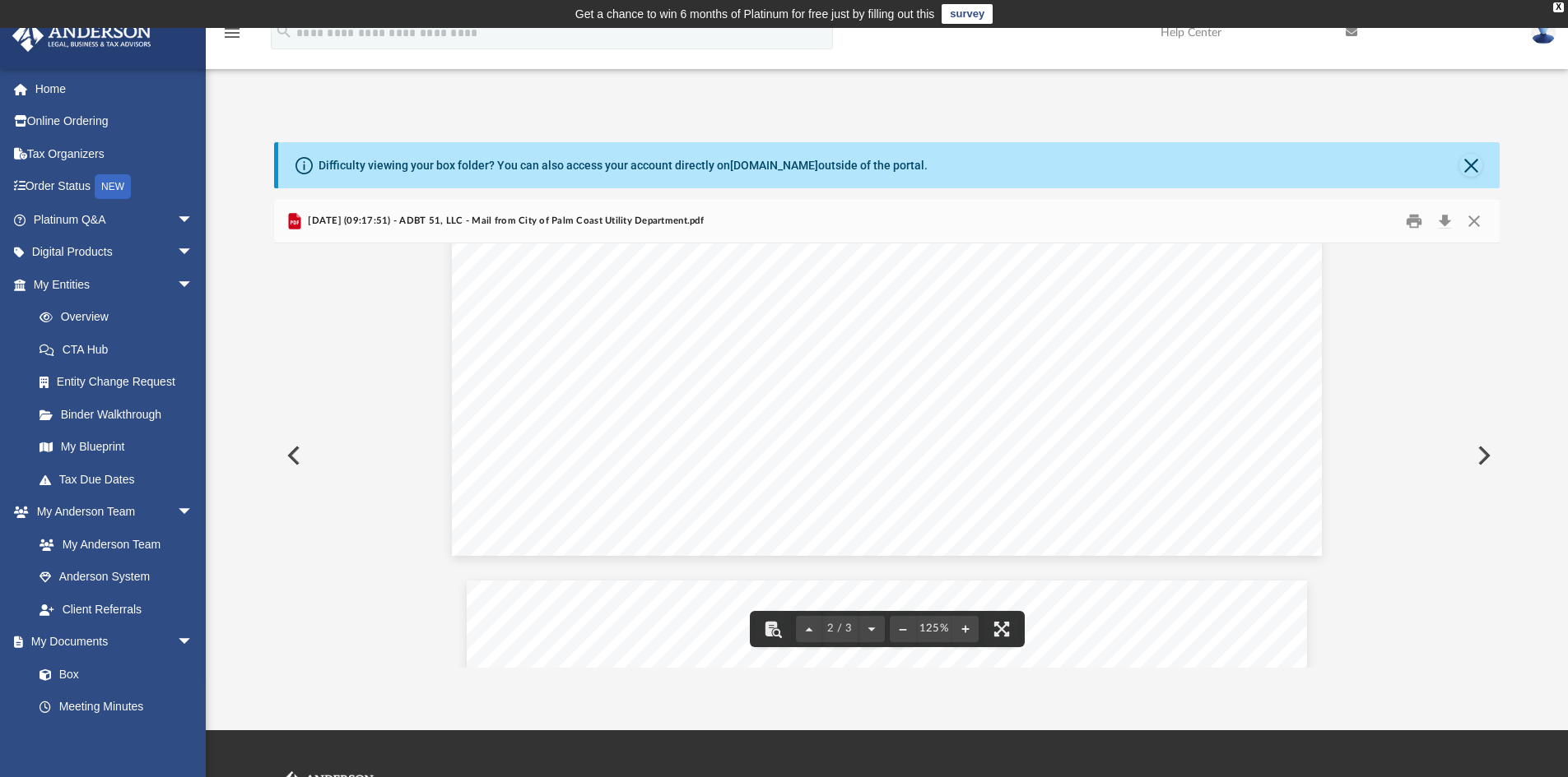
scroll to position [1234, 0]
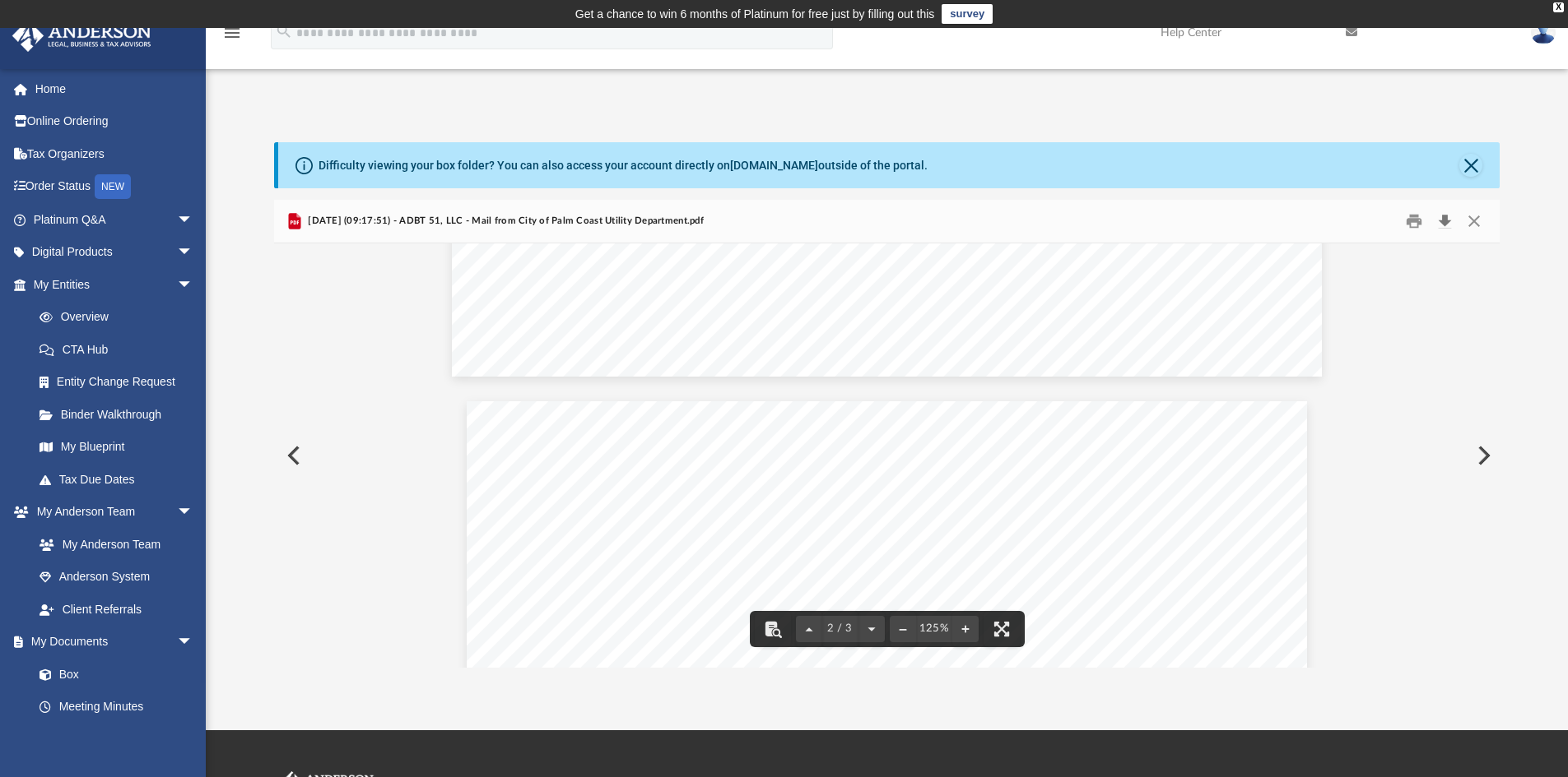
click at [1444, 220] on button "Download" at bounding box center [1444, 221] width 29 height 26
click at [1475, 217] on button "Close" at bounding box center [1473, 221] width 29 height 26
